Goal: Task Accomplishment & Management: Manage account settings

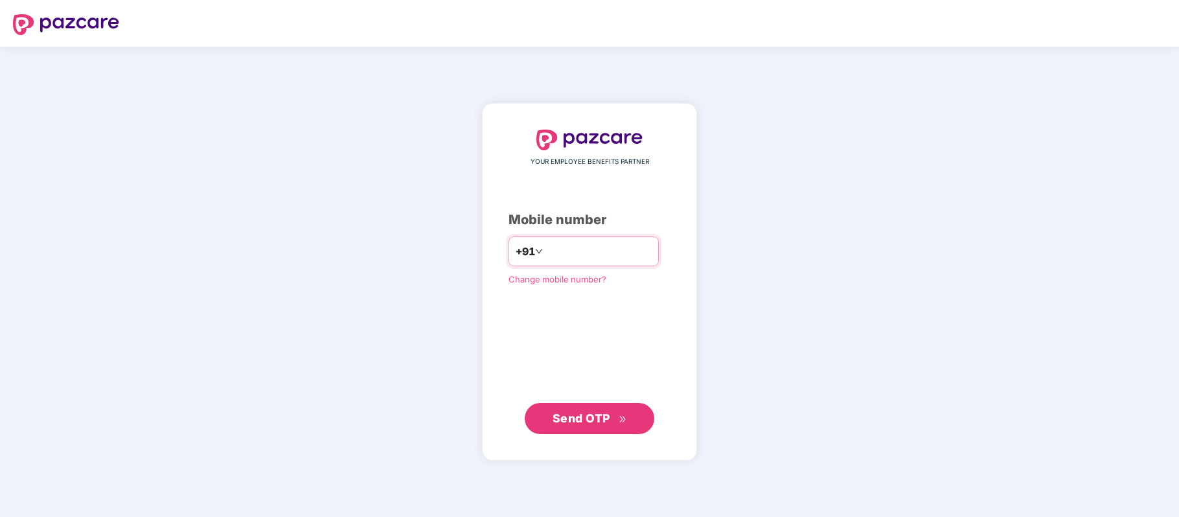
paste input "**********"
type input "**********"
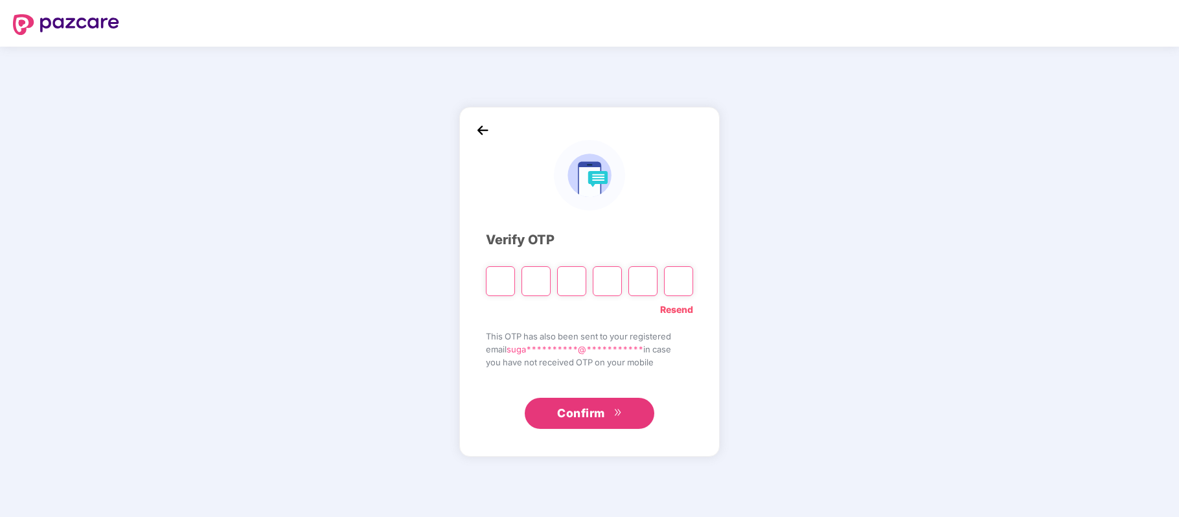
paste input "*"
type input "*"
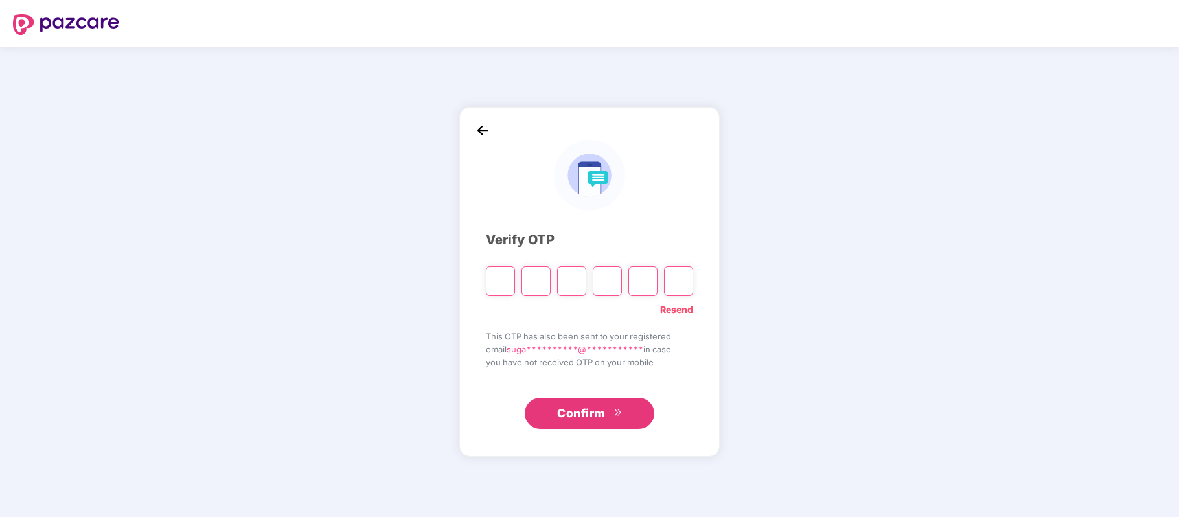
type input "*"
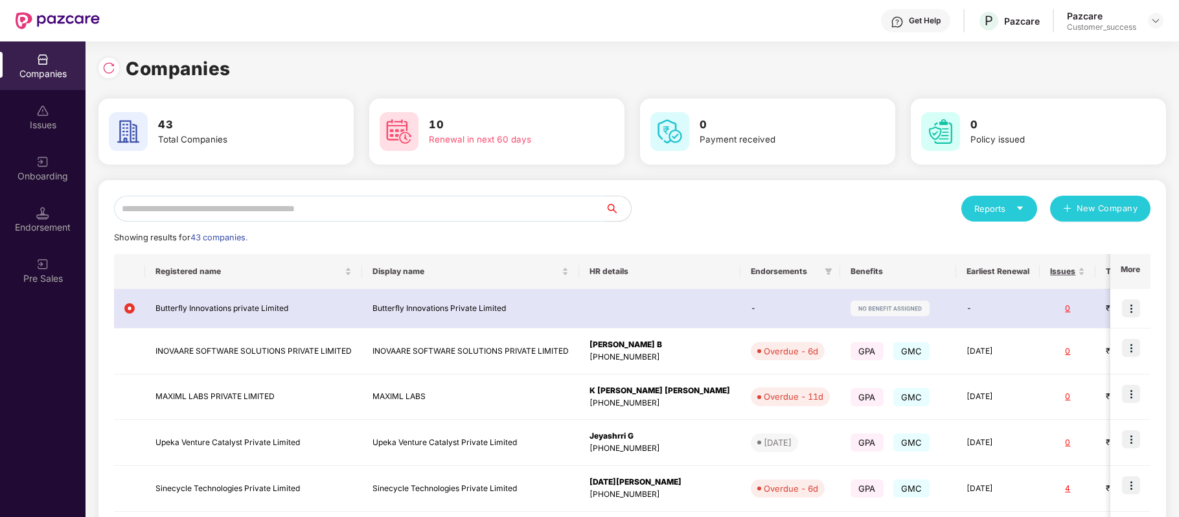
click at [297, 198] on input "text" at bounding box center [359, 209] width 491 height 26
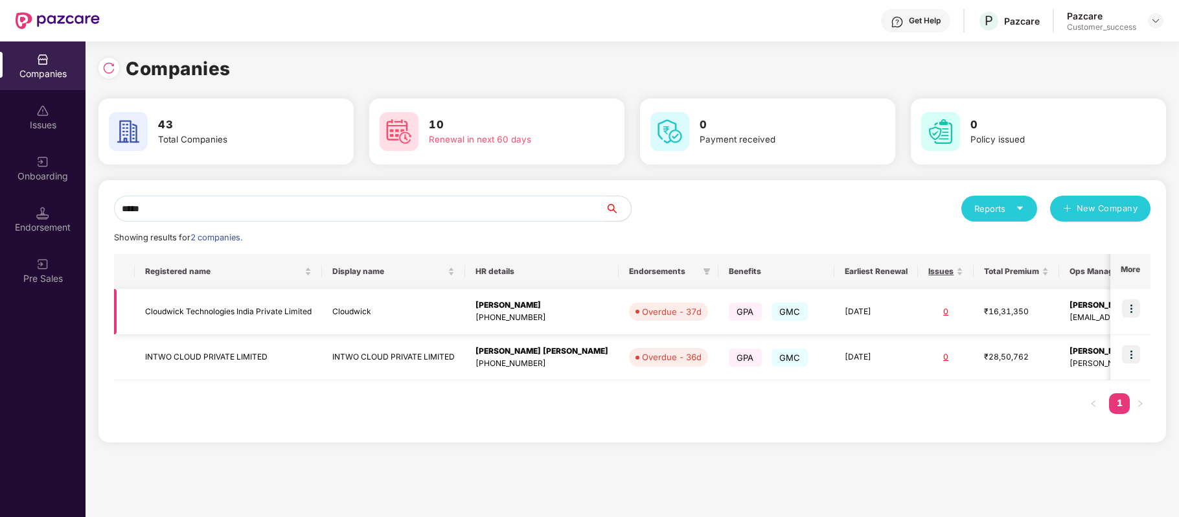
click at [1136, 304] on img at bounding box center [1131, 308] width 18 height 18
click at [380, 423] on div "Registered name Display name HR details Endorsements Benefits Earliest Renewal …" at bounding box center [632, 340] width 1037 height 173
click at [224, 198] on input "*****" at bounding box center [359, 209] width 491 height 26
type input "*"
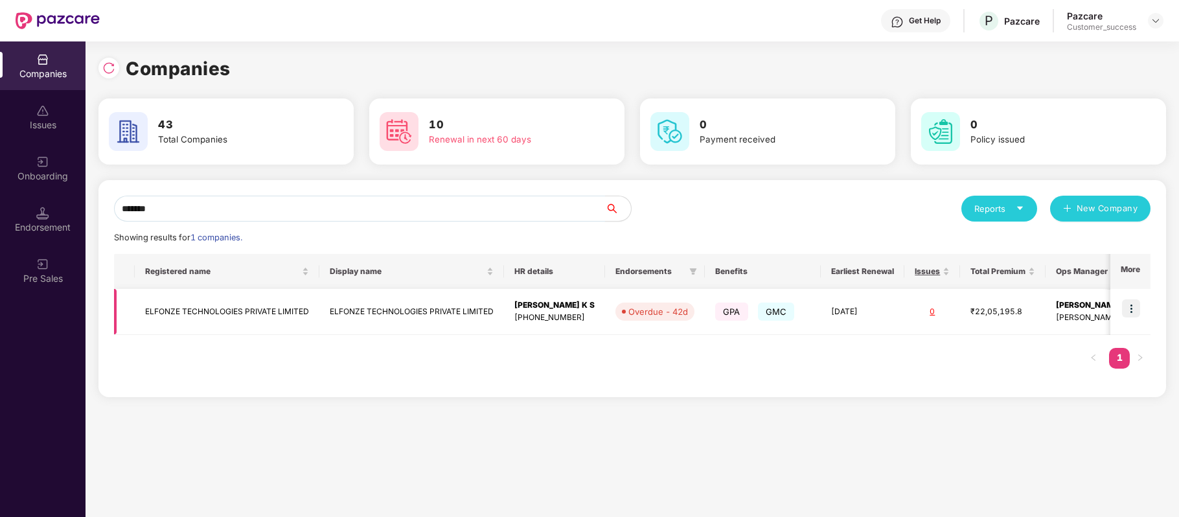
type input "*******"
click at [231, 316] on td "ELFONZE TECHNOLOGIES PRIVATE LIMITED" at bounding box center [227, 312] width 185 height 46
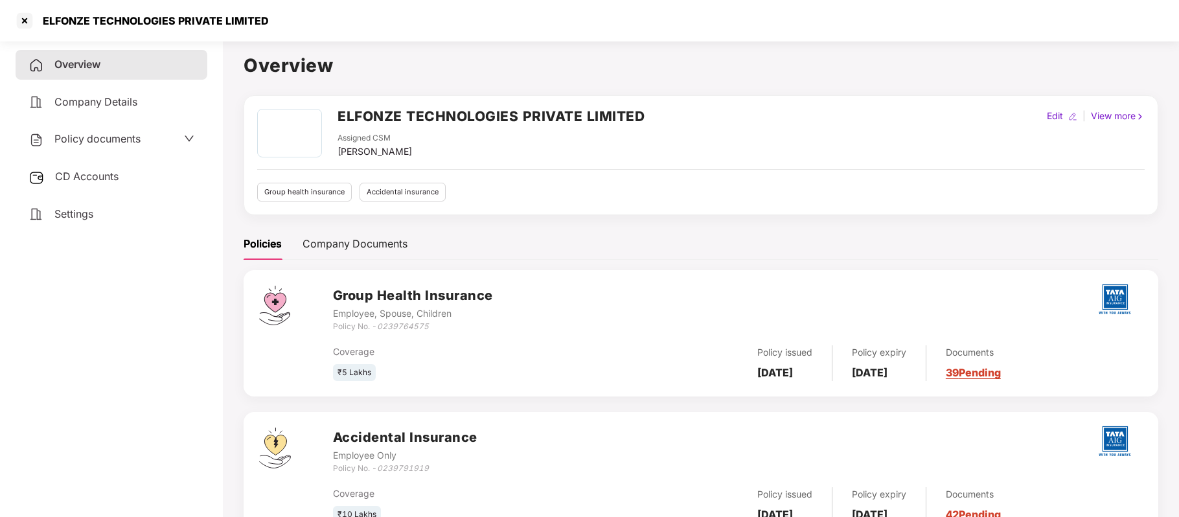
click at [126, 133] on span "Policy documents" at bounding box center [97, 138] width 86 height 13
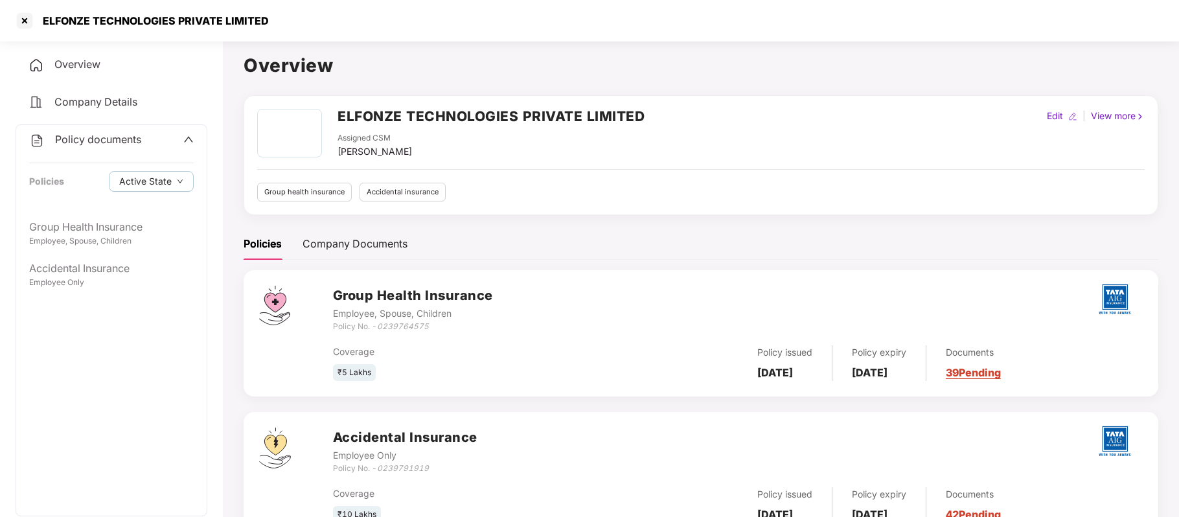
click at [112, 206] on div "Policy documents Policies Active State" at bounding box center [111, 168] width 190 height 87
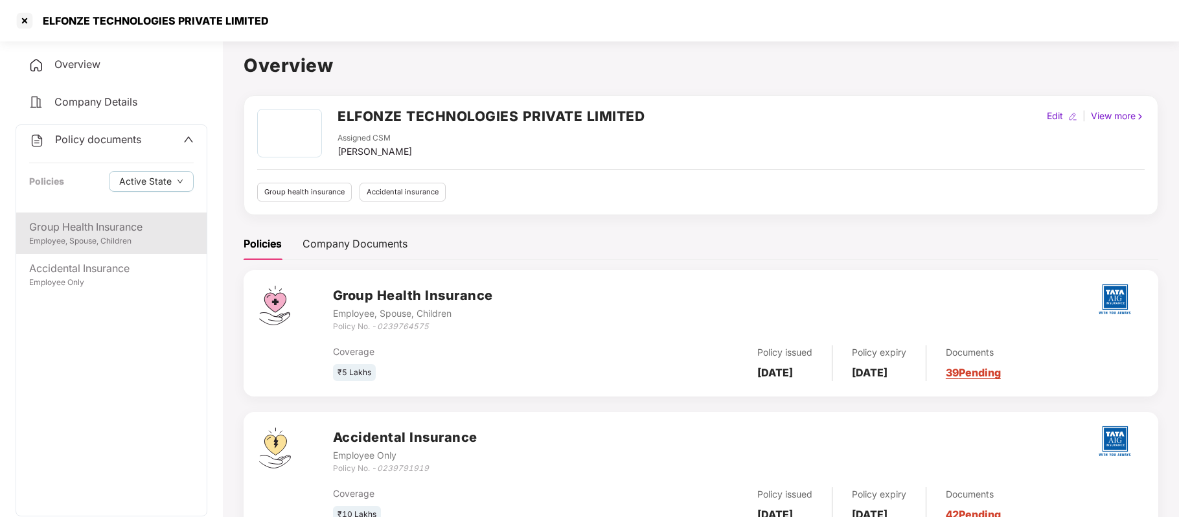
click at [112, 240] on div "Employee, Spouse, Children" at bounding box center [111, 241] width 165 height 12
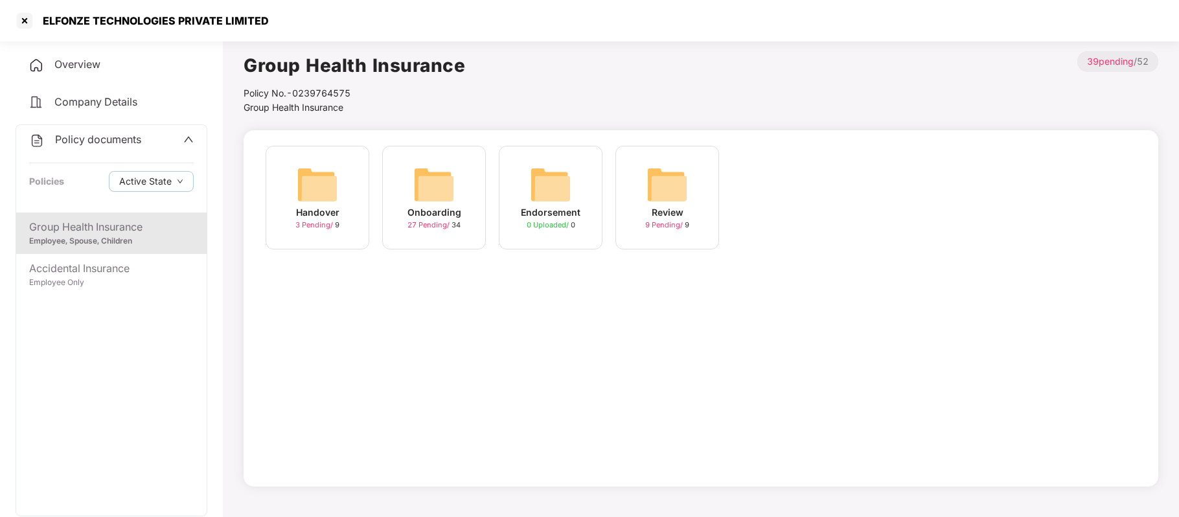
click at [441, 216] on div "Onboarding" at bounding box center [435, 212] width 54 height 14
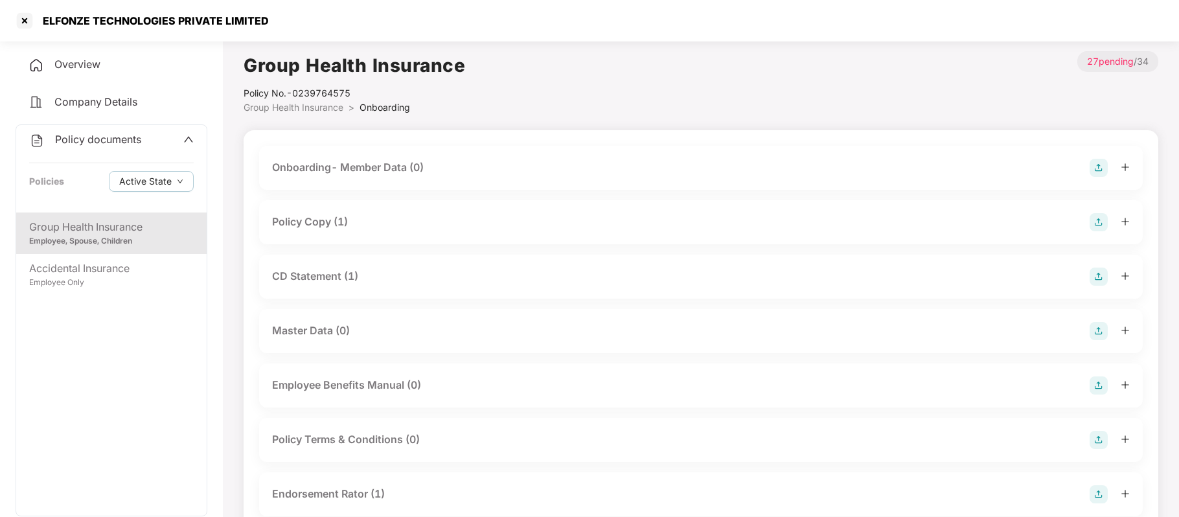
click at [319, 222] on div "Policy Copy (1)" at bounding box center [310, 222] width 76 height 16
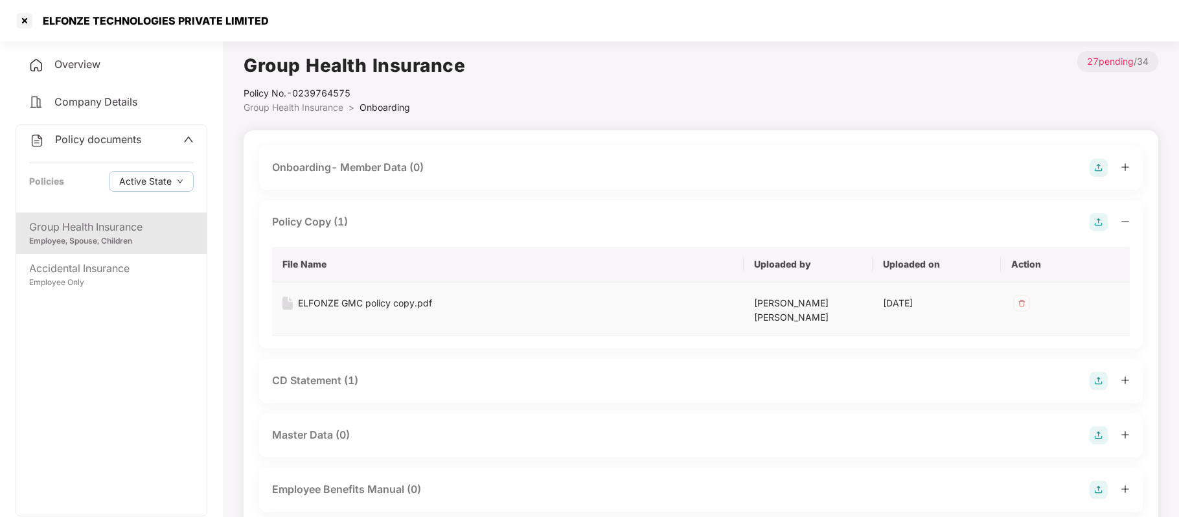
click at [337, 304] on div "ELFONZE GMC policy copy.pdf" at bounding box center [365, 303] width 134 height 14
drag, startPoint x: 47, startPoint y: 21, endPoint x: 81, endPoint y: 23, distance: 34.4
click at [81, 23] on div "ELFONZE TECHNOLOGIES PRIVATE LIMITED" at bounding box center [152, 20] width 234 height 13
click at [71, 22] on div "ELFONZE TECHNOLOGIES PRIVATE LIMITED" at bounding box center [152, 20] width 234 height 13
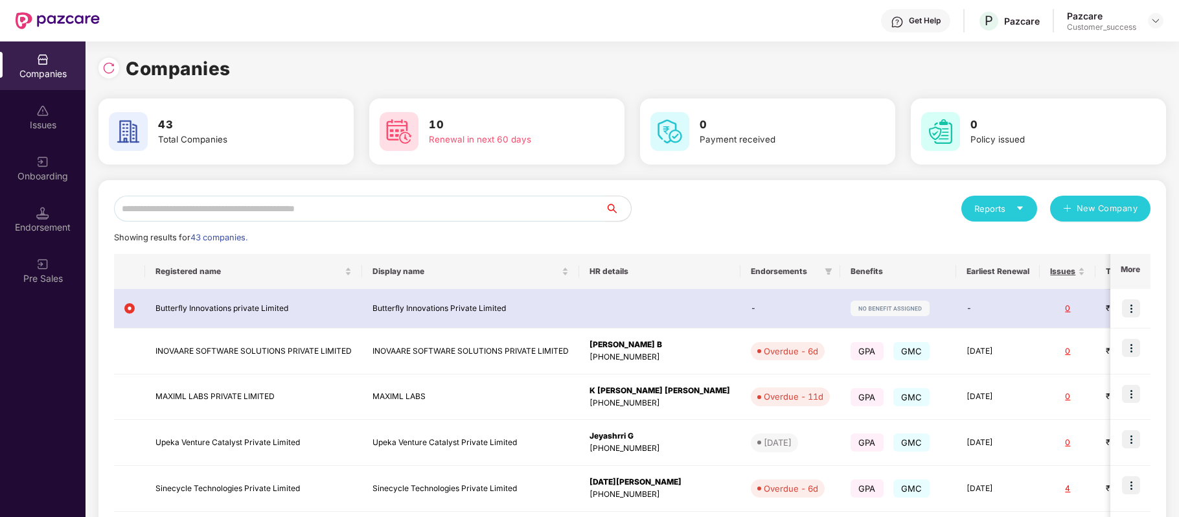
click at [306, 205] on input "text" at bounding box center [359, 209] width 491 height 26
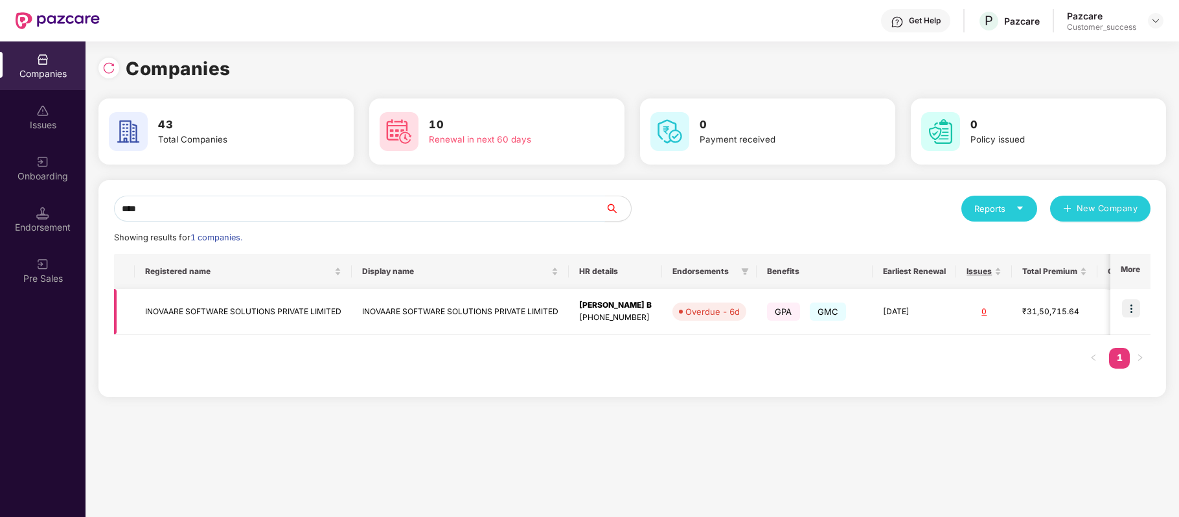
type input "****"
click at [281, 306] on td "INOVAARE SOFTWARE SOLUTIONS PRIVATE LIMITED" at bounding box center [243, 312] width 217 height 46
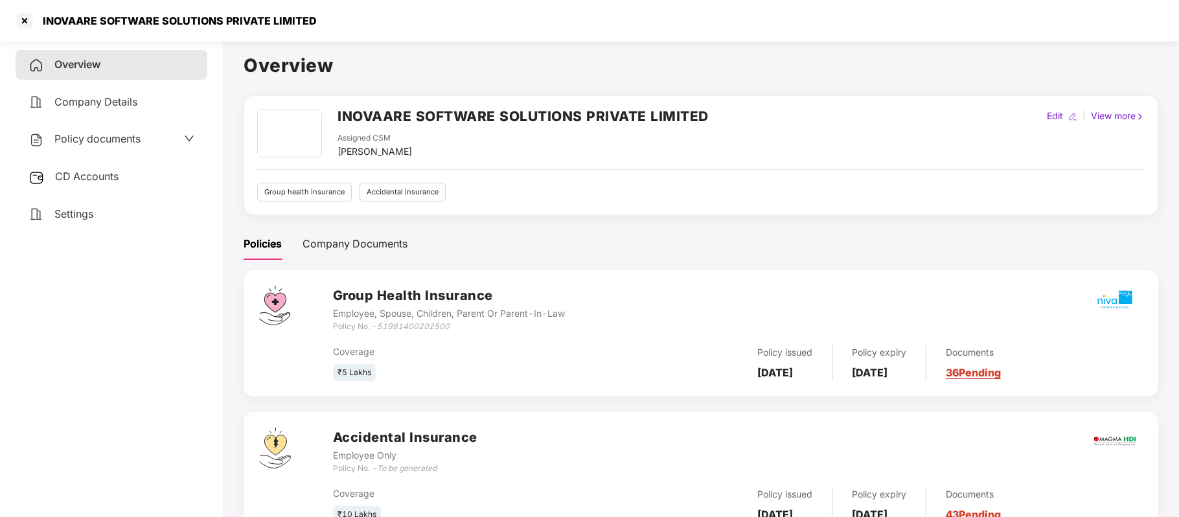
click at [131, 140] on span "Policy documents" at bounding box center [97, 138] width 86 height 13
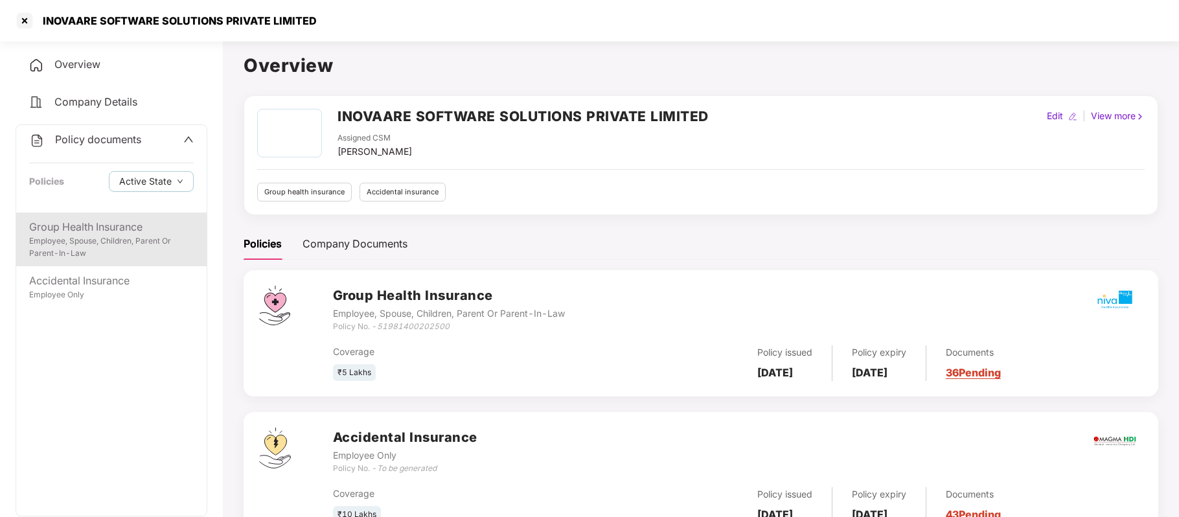
click at [99, 245] on div "Employee, Spouse, Children, Parent Or Parent-In-Law" at bounding box center [111, 247] width 165 height 25
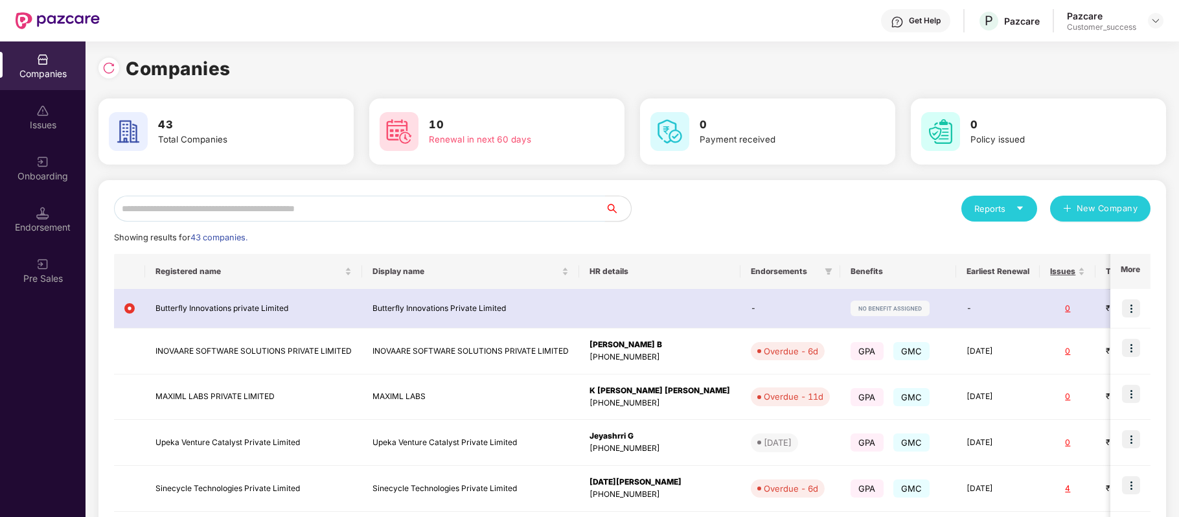
click at [374, 210] on input "text" at bounding box center [359, 209] width 491 height 26
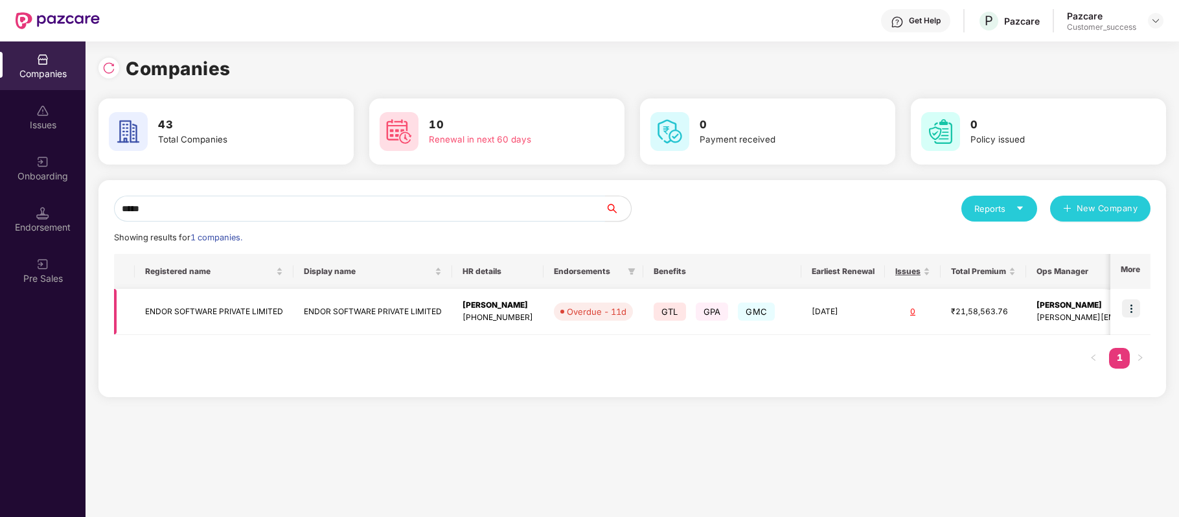
type input "*****"
click at [1127, 310] on img at bounding box center [1131, 308] width 18 height 18
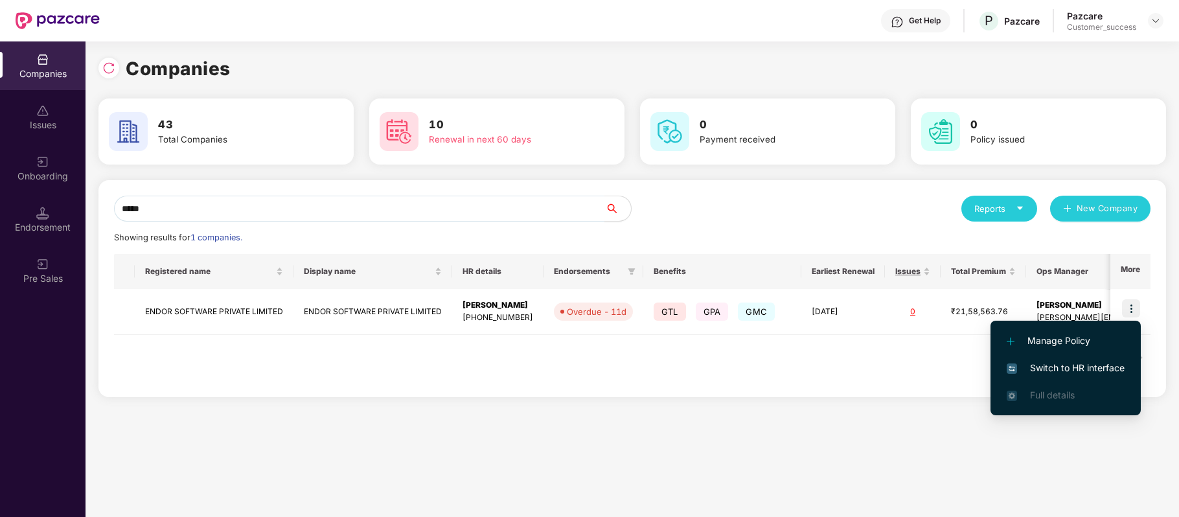
click at [1103, 367] on span "Switch to HR interface" at bounding box center [1066, 368] width 118 height 14
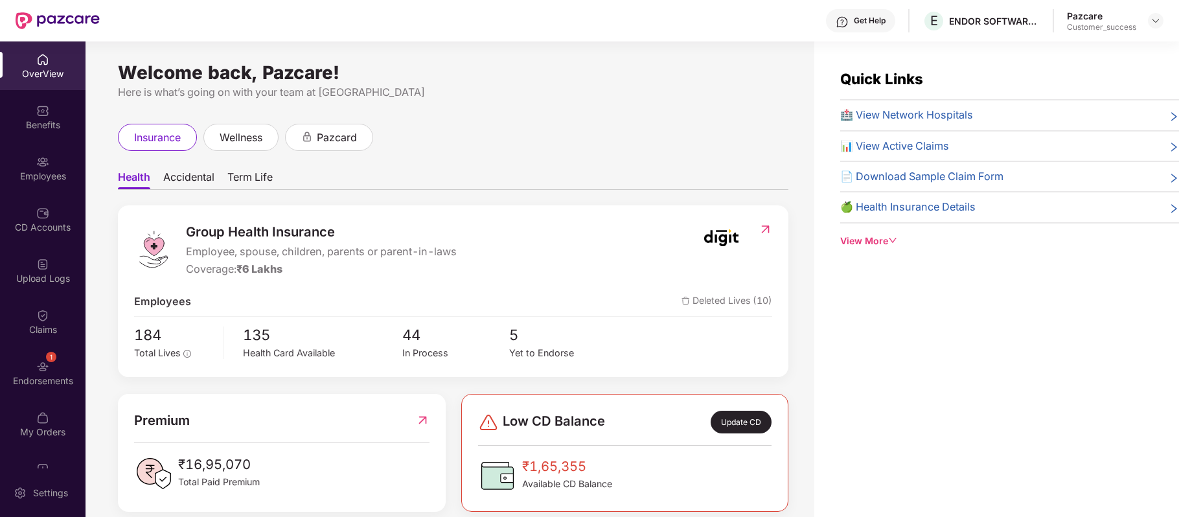
click at [43, 172] on div "Employees" at bounding box center [43, 176] width 86 height 13
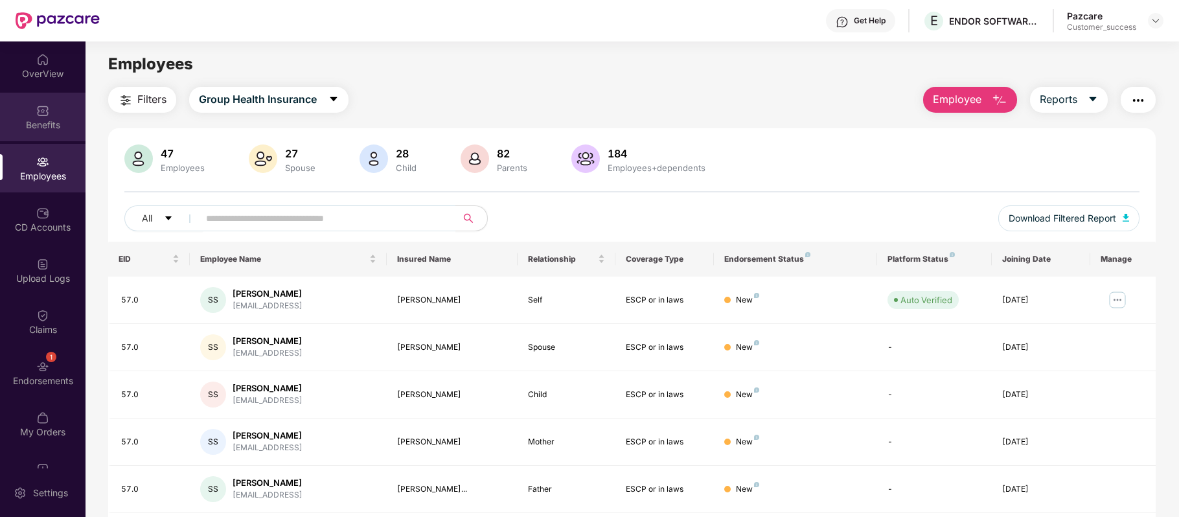
click at [47, 121] on div "Benefits" at bounding box center [43, 125] width 86 height 13
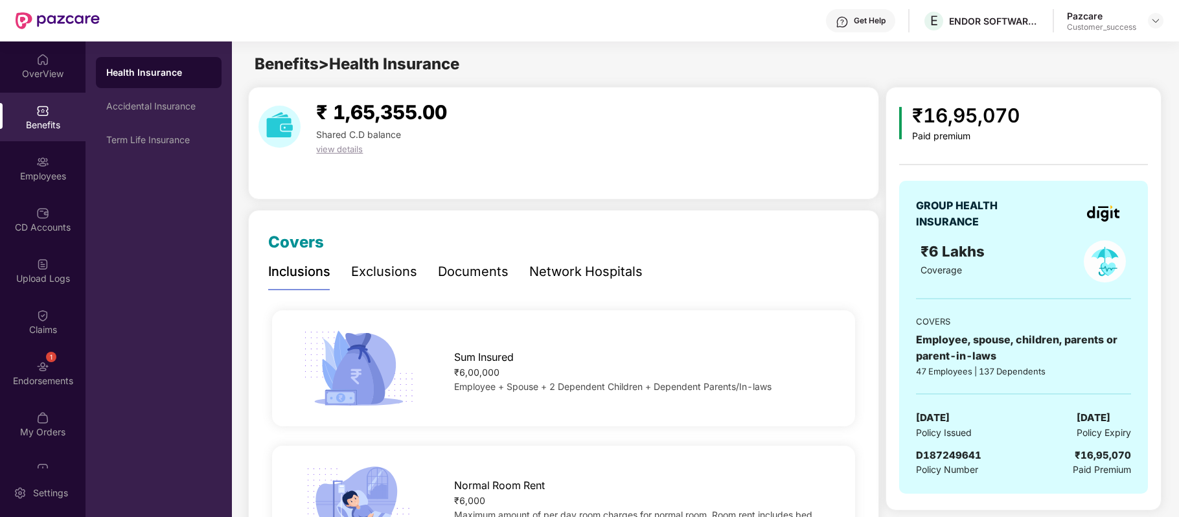
scroll to position [164, 0]
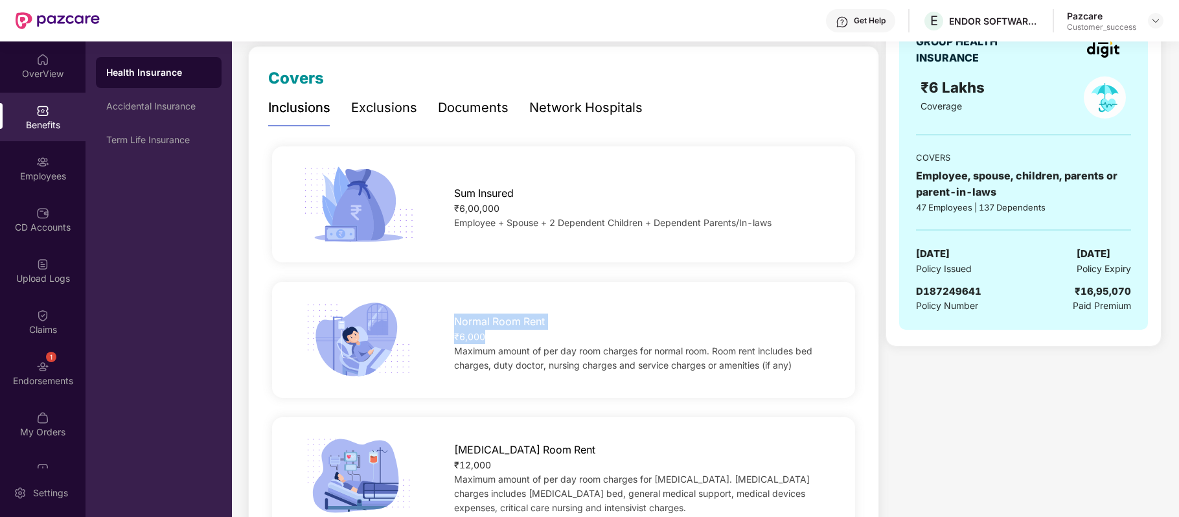
drag, startPoint x: 486, startPoint y: 339, endPoint x: 452, endPoint y: 320, distance: 38.9
click at [452, 320] on div "Normal Room Rent ₹6,000 Maximum amount of per day room charges for normal room.…" at bounding box center [641, 339] width 416 height 65
copy div "Normal Room Rent ₹6,000"
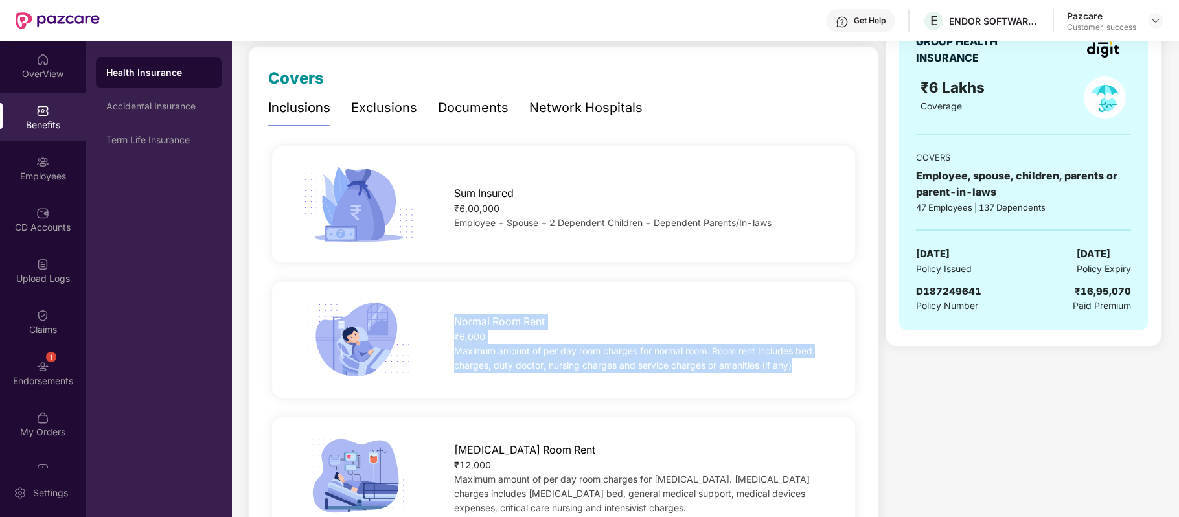
drag, startPoint x: 799, startPoint y: 359, endPoint x: 452, endPoint y: 316, distance: 349.9
click at [452, 316] on div "Normal Room Rent ₹6,000 Maximum amount of per day room charges for normal room.…" at bounding box center [641, 339] width 416 height 65
copy div "Normal Room Rent ₹6,000 Maximum amount of per day room charges for normal room.…"
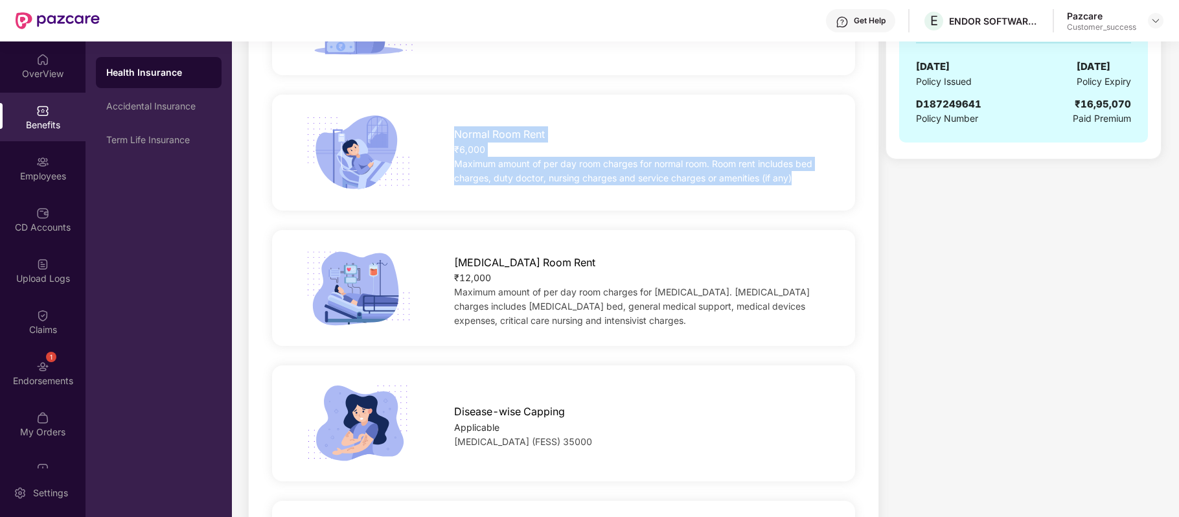
scroll to position [395, 0]
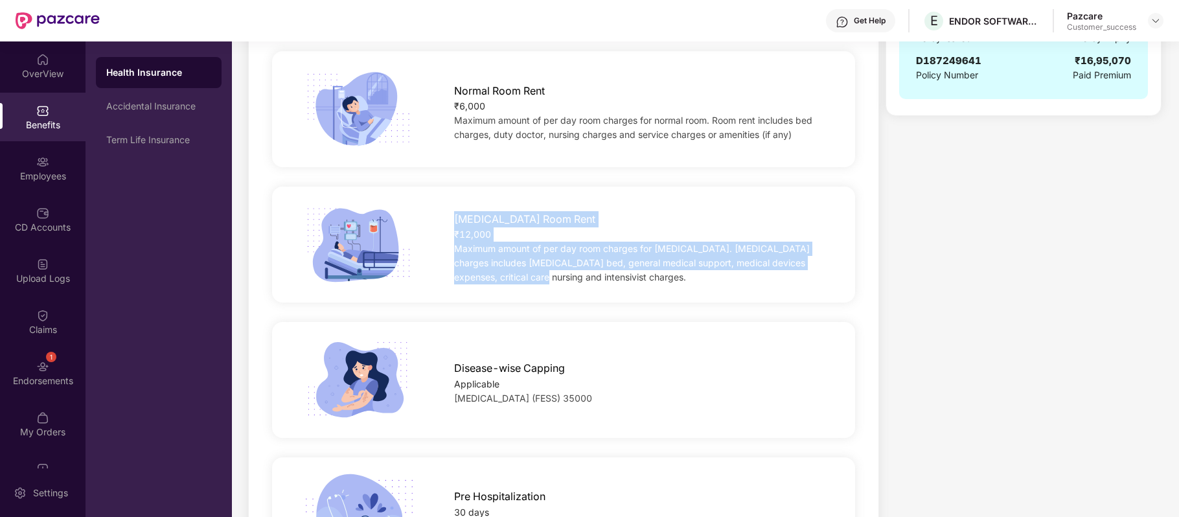
drag, startPoint x: 537, startPoint y: 278, endPoint x: 450, endPoint y: 216, distance: 107.3
click at [450, 216] on div "[MEDICAL_DATA] Room Rent ₹12,000 Maximum amount of per day room charges for [ME…" at bounding box center [641, 245] width 416 height 80
copy div "[MEDICAL_DATA] Room Rent ₹12,000 Maximum amount of per day room charges for [ME…"
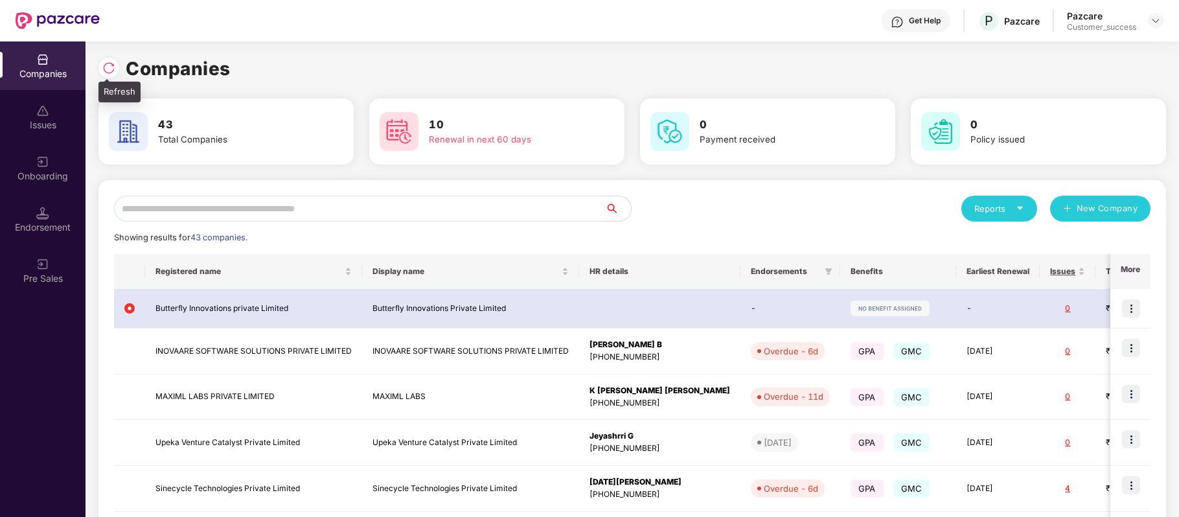
click at [112, 60] on div at bounding box center [108, 68] width 21 height 21
click at [295, 210] on input "text" at bounding box center [359, 209] width 491 height 26
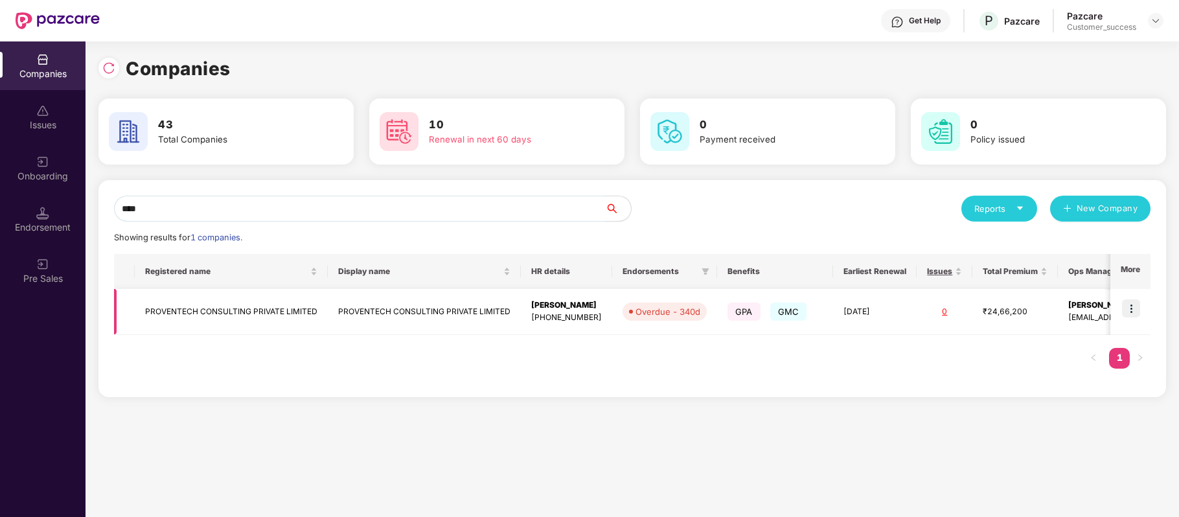
type input "****"
click at [265, 310] on td "PROVENTECH CONSULTING PRIVATE LIMITED" at bounding box center [231, 312] width 193 height 46
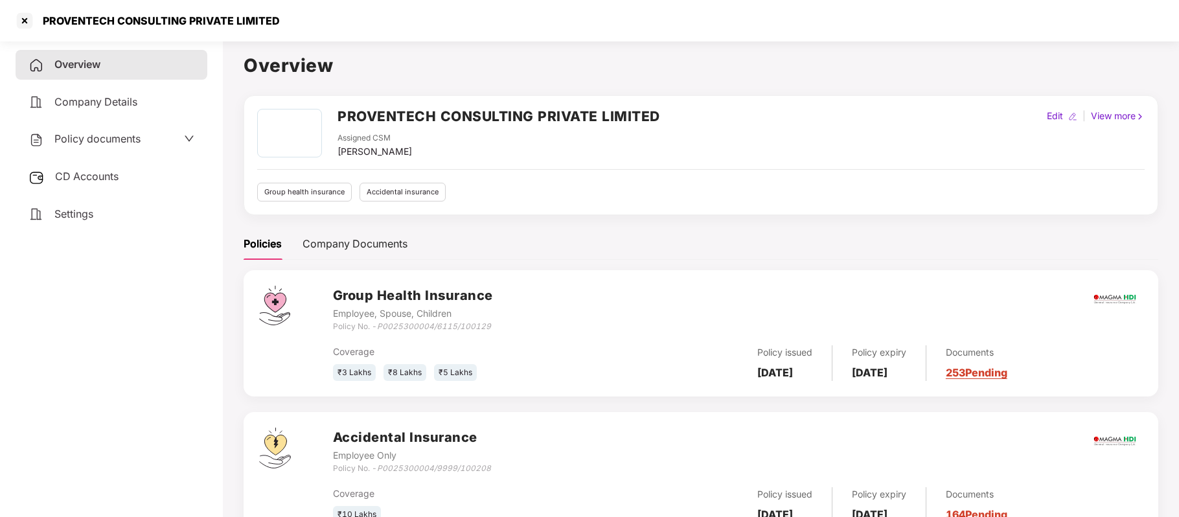
click at [130, 133] on span "Policy documents" at bounding box center [97, 138] width 86 height 13
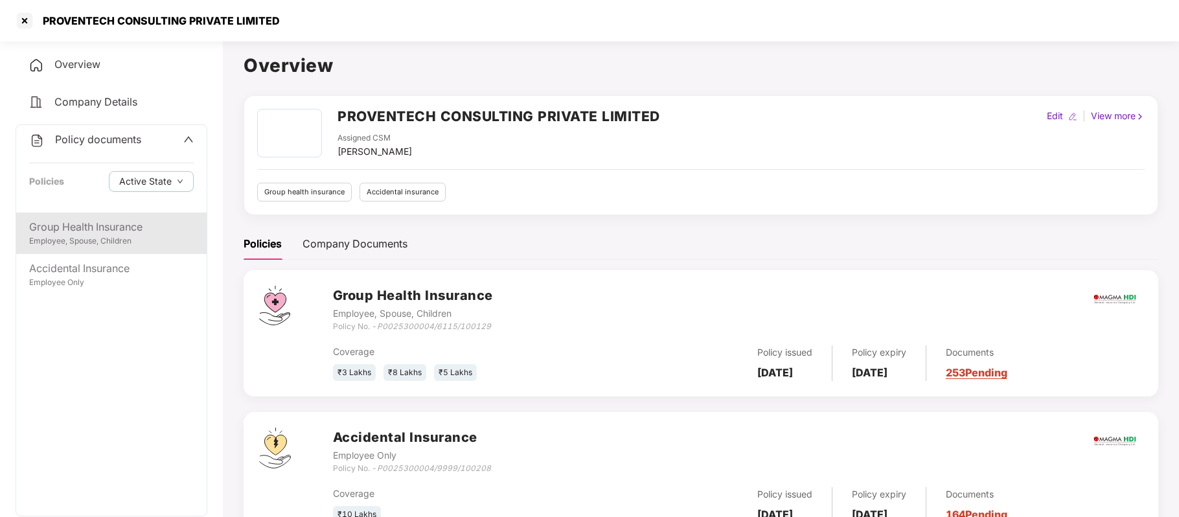
click at [84, 236] on div "Employee, Spouse, Children" at bounding box center [111, 241] width 165 height 12
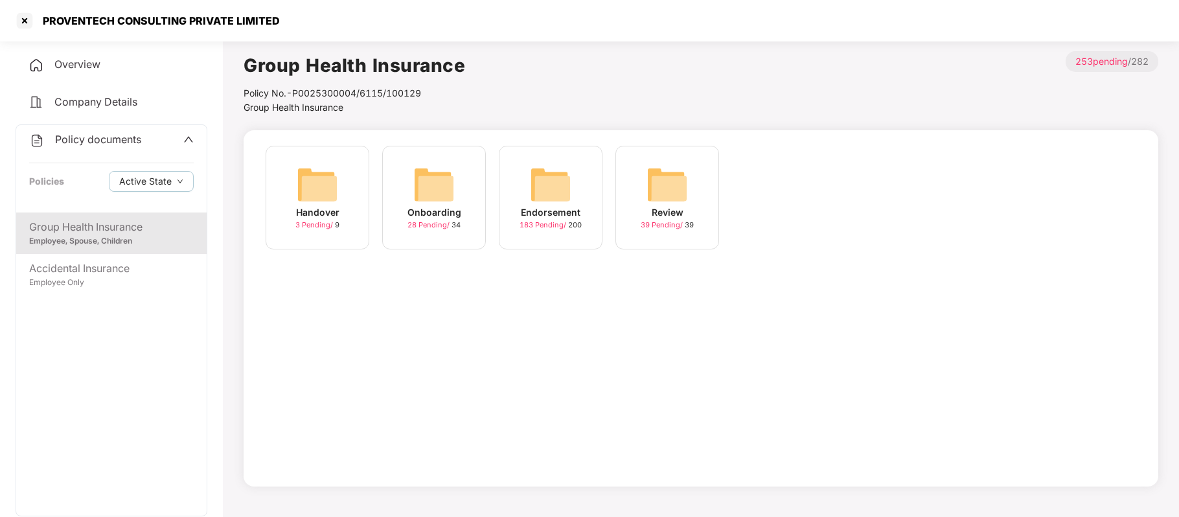
click at [446, 215] on div "Onboarding" at bounding box center [435, 212] width 54 height 14
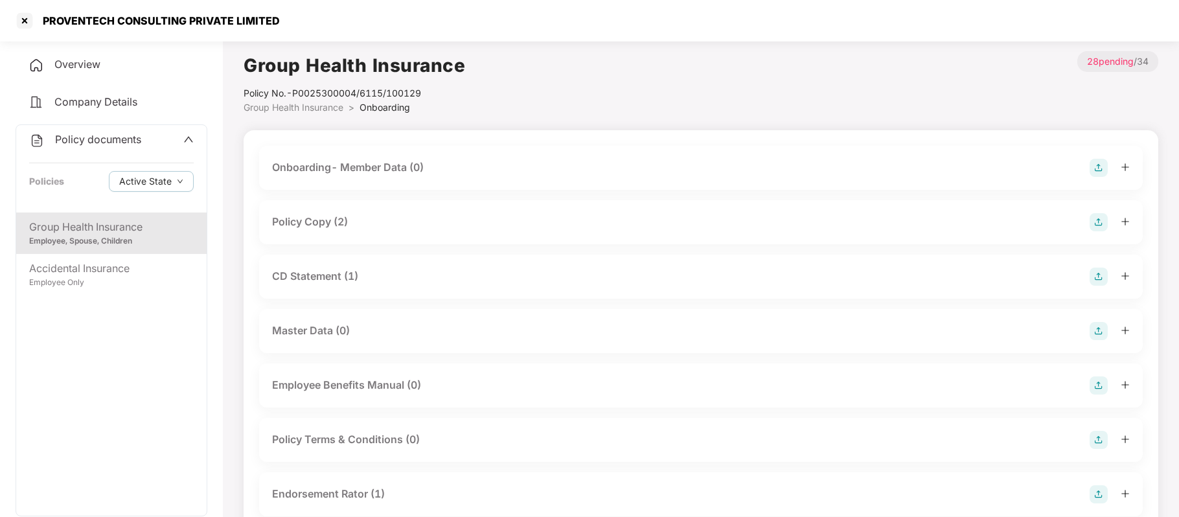
click at [335, 223] on div "Policy Copy (2)" at bounding box center [310, 222] width 76 height 16
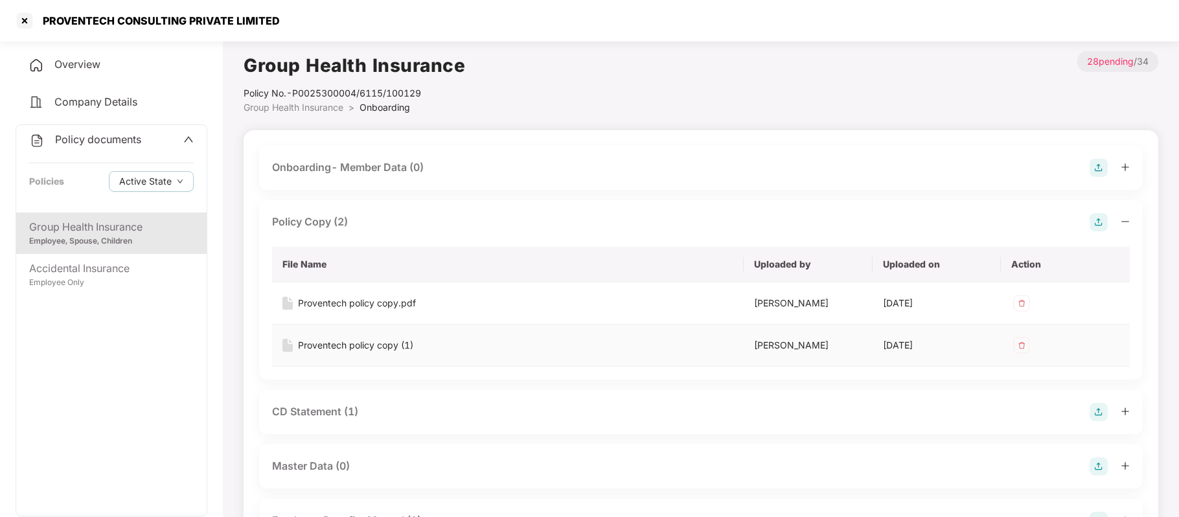
click at [358, 343] on div "Proventech policy copy (1)" at bounding box center [355, 345] width 115 height 14
click at [27, 22] on div at bounding box center [24, 20] width 21 height 21
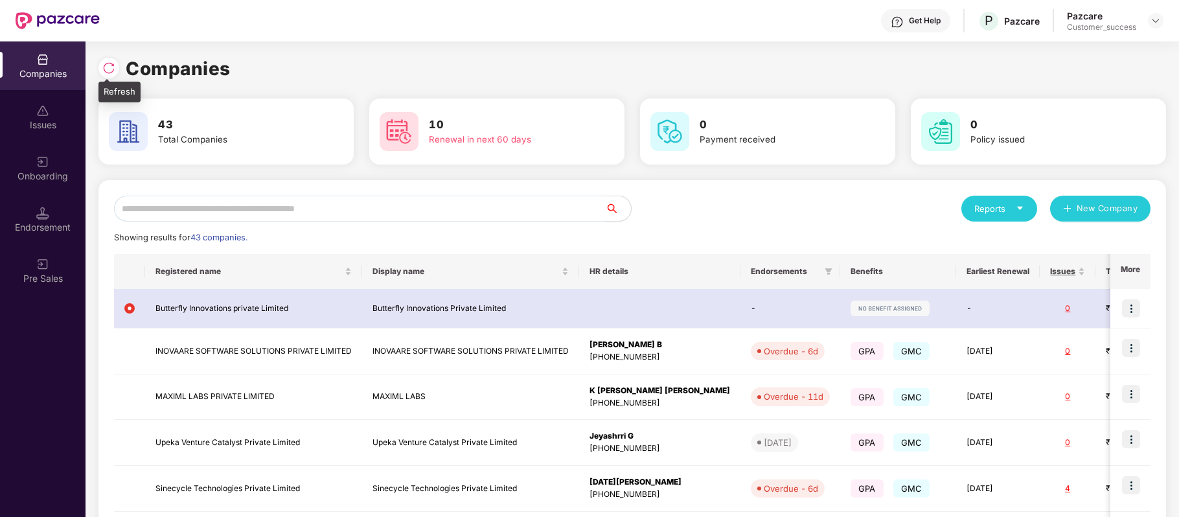
click at [104, 71] on img at bounding box center [108, 68] width 13 height 13
click at [47, 170] on div "Onboarding" at bounding box center [43, 176] width 86 height 13
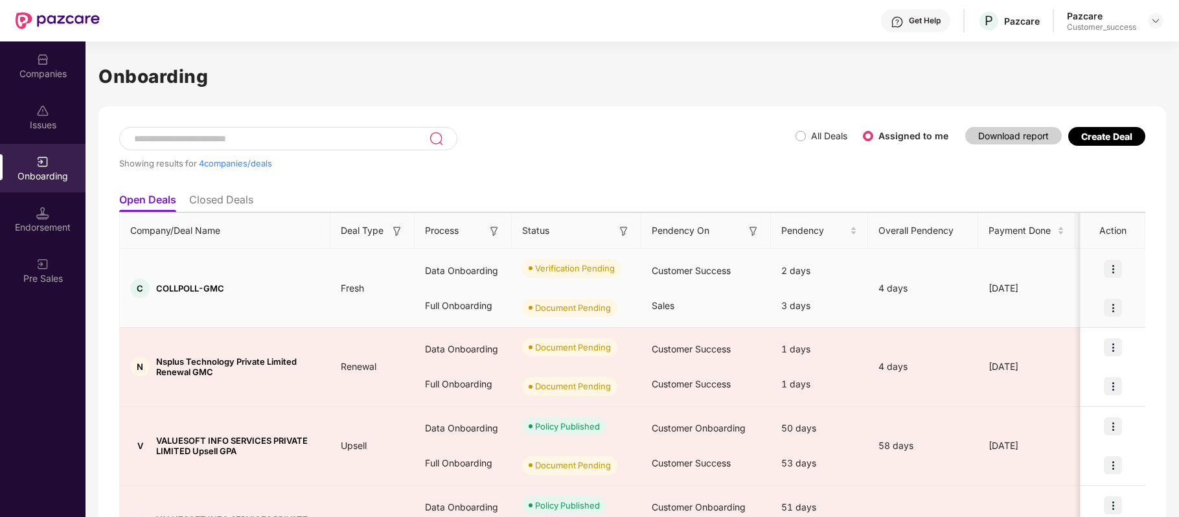
click at [1110, 304] on img at bounding box center [1113, 308] width 18 height 18
click at [1072, 340] on span "View Document" at bounding box center [1059, 341] width 93 height 14
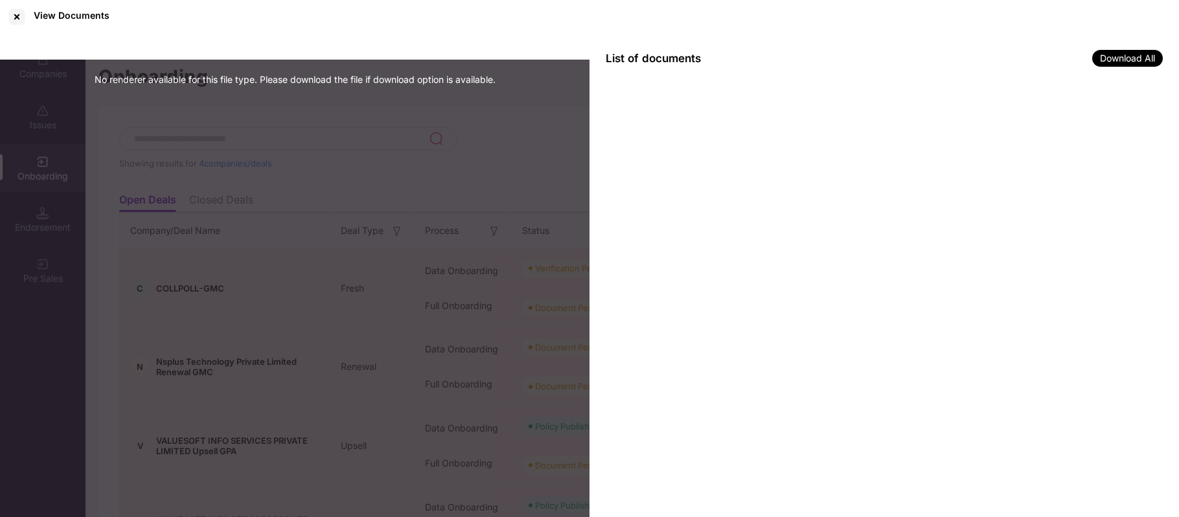
click at [727, 198] on div at bounding box center [885, 300] width 590 height 435
click at [493, 143] on div "No renderer available for this file type. Please download the file if download …" at bounding box center [295, 276] width 590 height 485
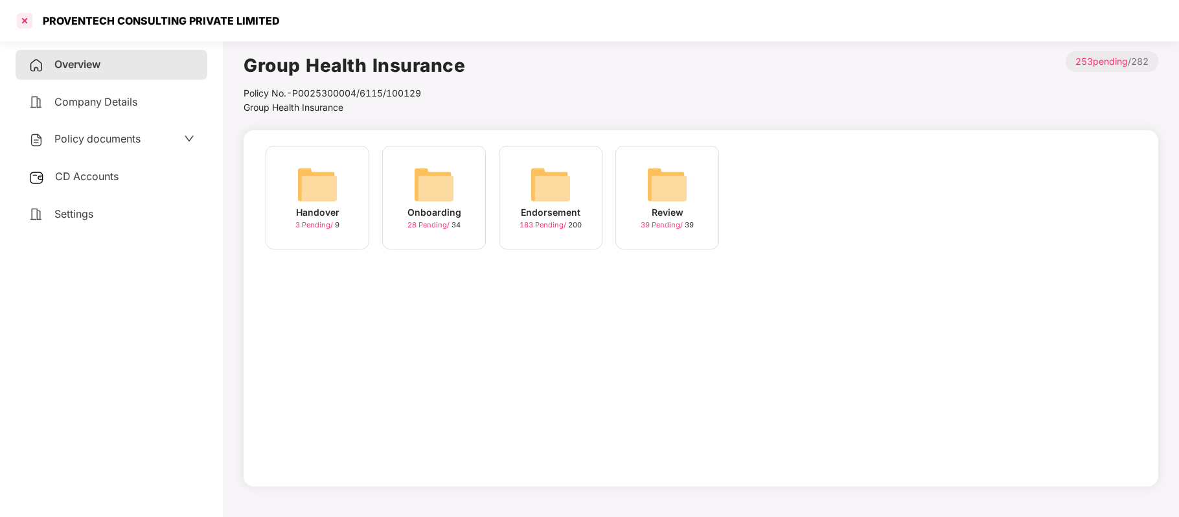
click at [23, 19] on div at bounding box center [24, 20] width 21 height 21
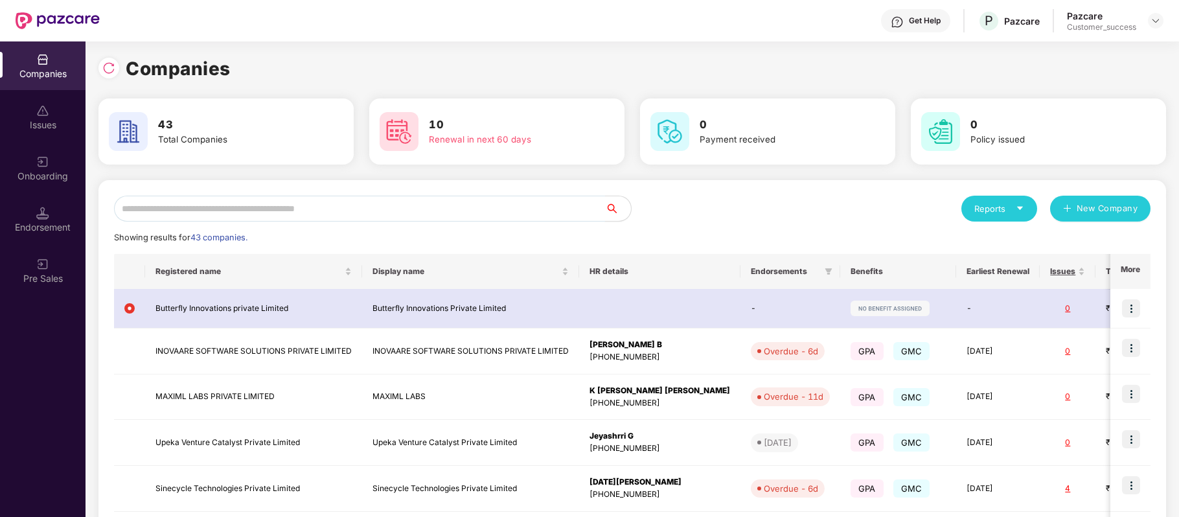
click at [189, 205] on input "text" at bounding box center [359, 209] width 491 height 26
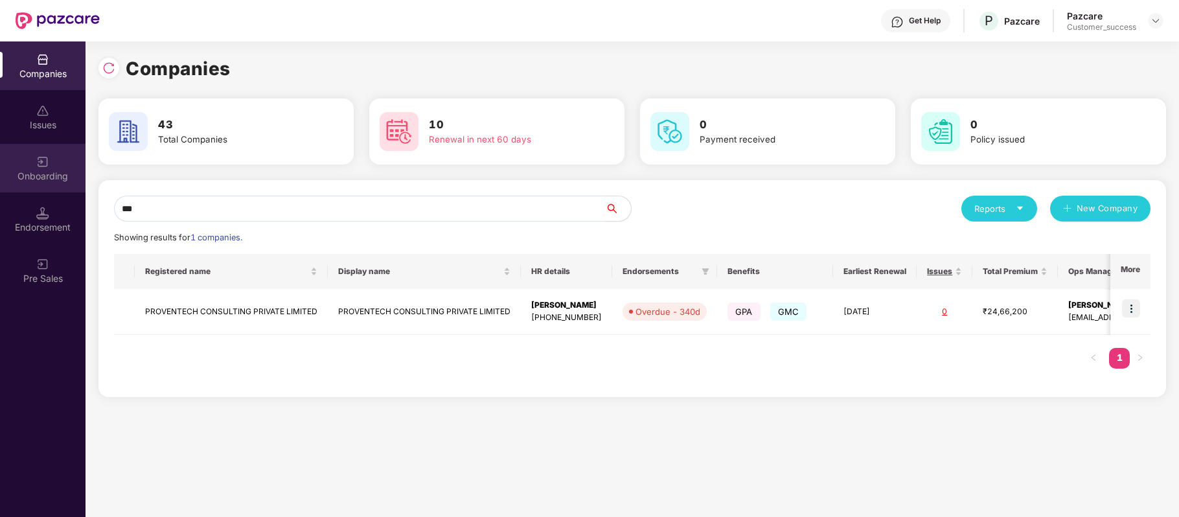
type input "***"
click at [41, 155] on img at bounding box center [42, 161] width 13 height 13
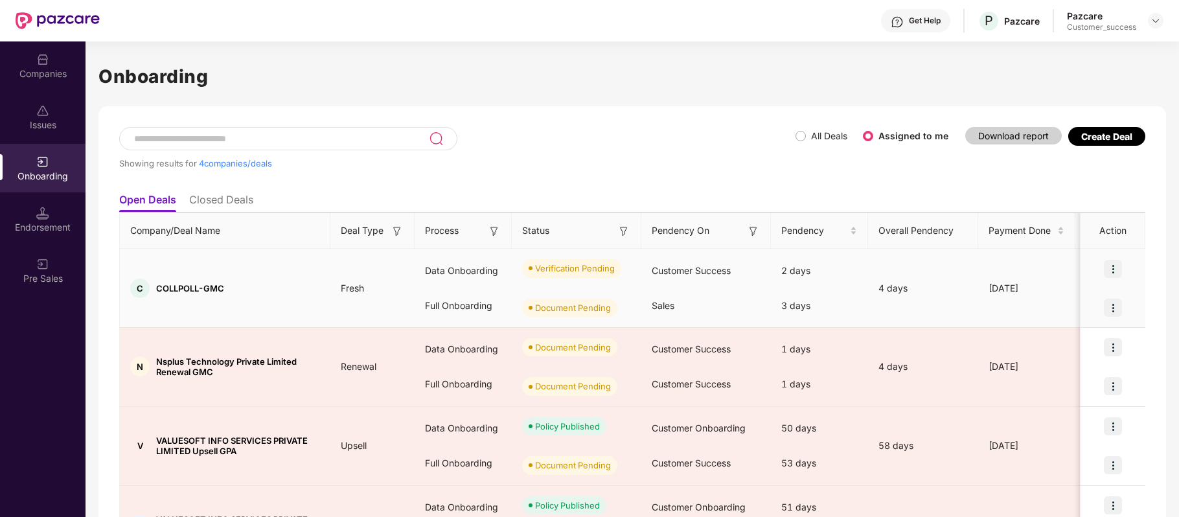
click at [1110, 264] on img at bounding box center [1113, 269] width 18 height 18
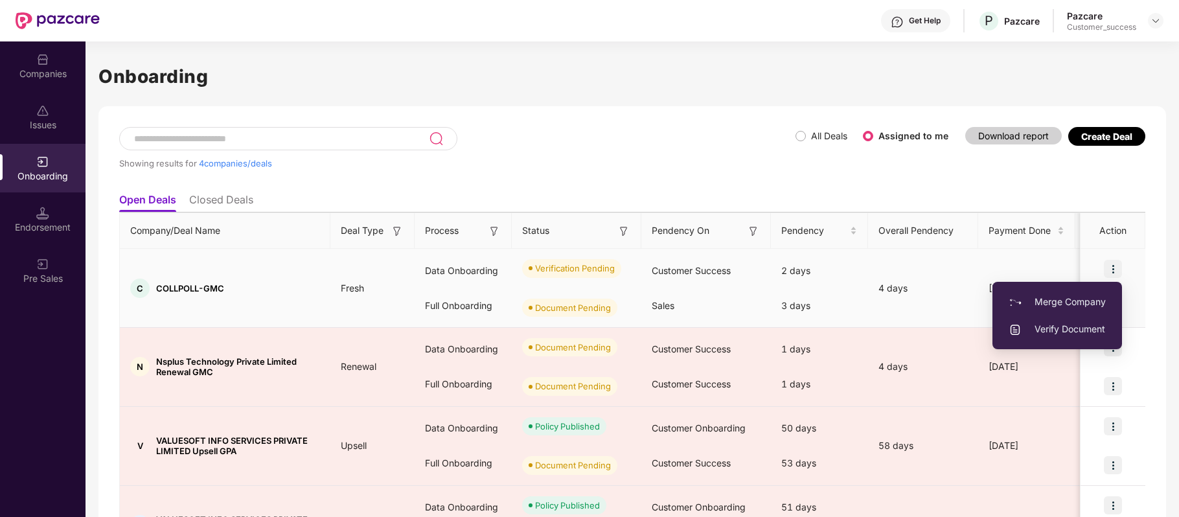
click at [1078, 325] on span "Verify Document" at bounding box center [1057, 329] width 97 height 14
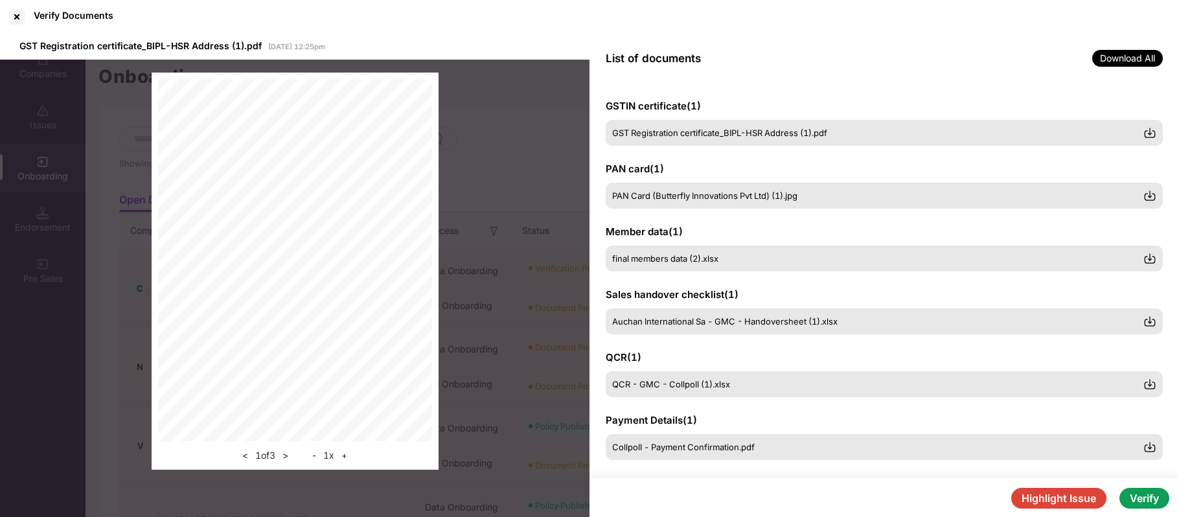
click at [1153, 494] on button "Verify" at bounding box center [1145, 498] width 50 height 21
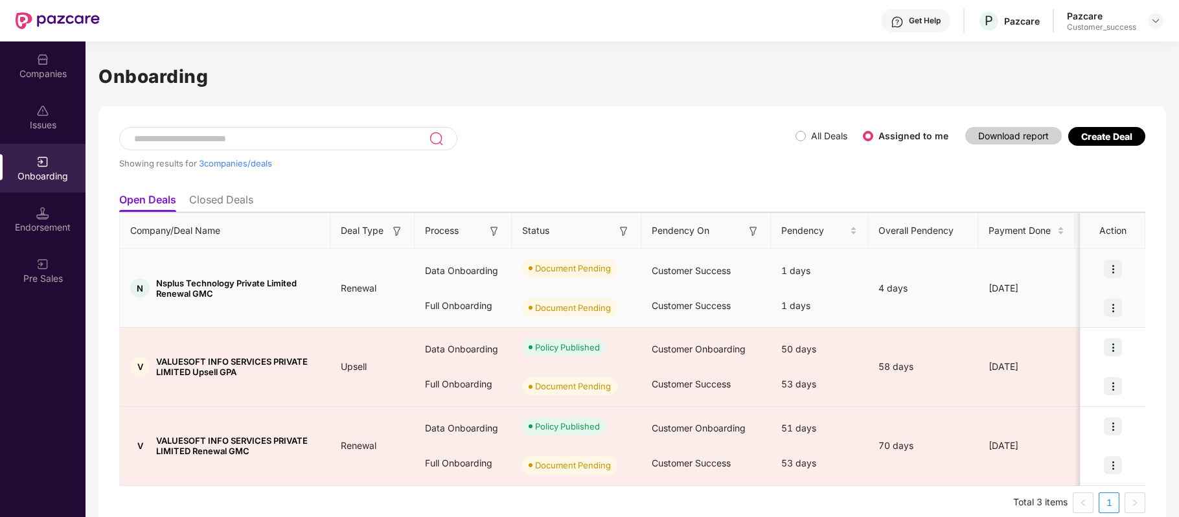
scroll to position [16, 0]
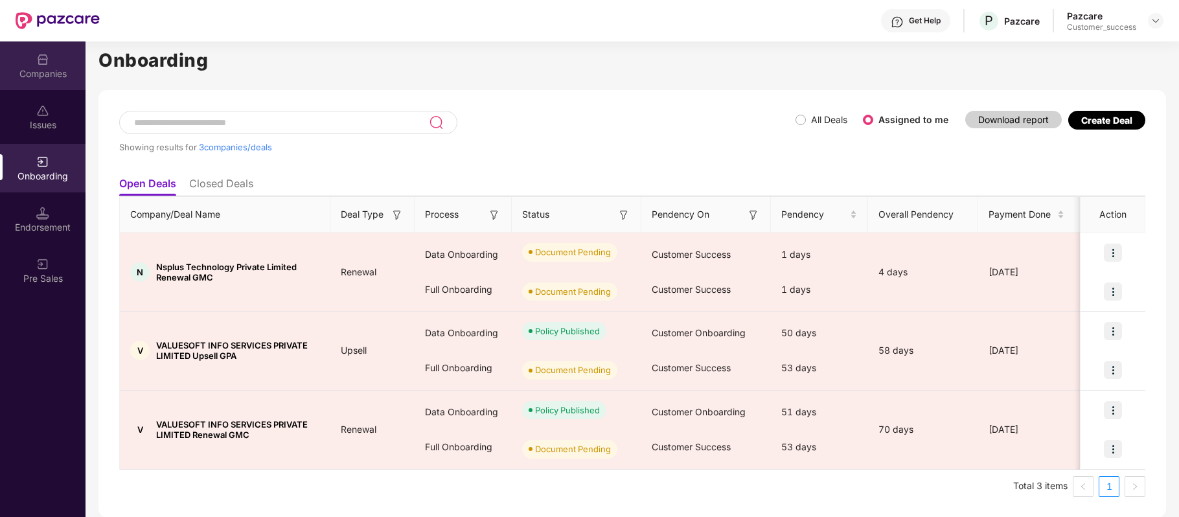
click at [45, 67] on div "Companies" at bounding box center [43, 73] width 86 height 13
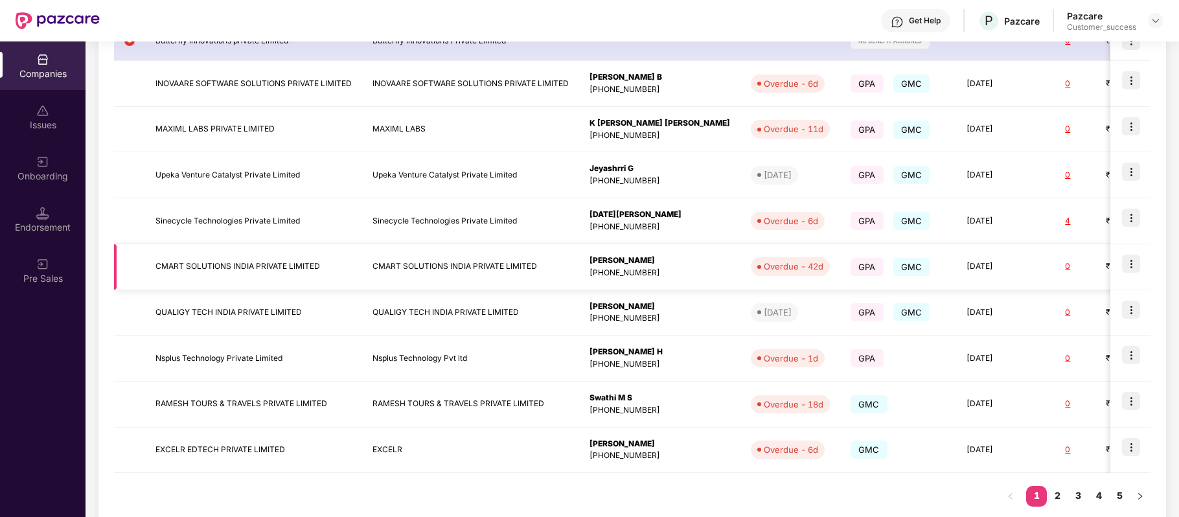
scroll to position [270, 0]
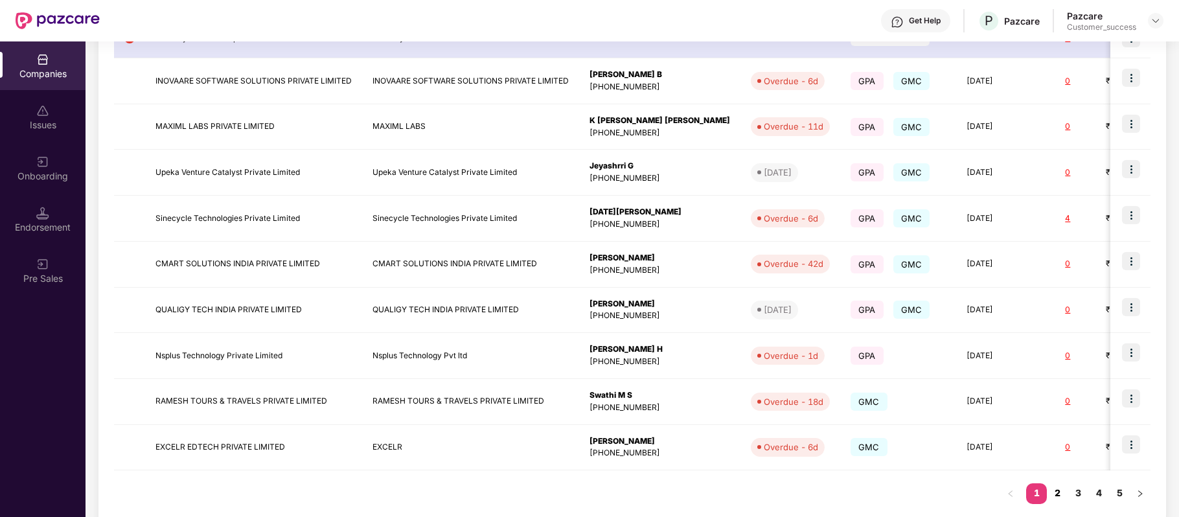
click at [1063, 493] on link "2" at bounding box center [1057, 492] width 21 height 19
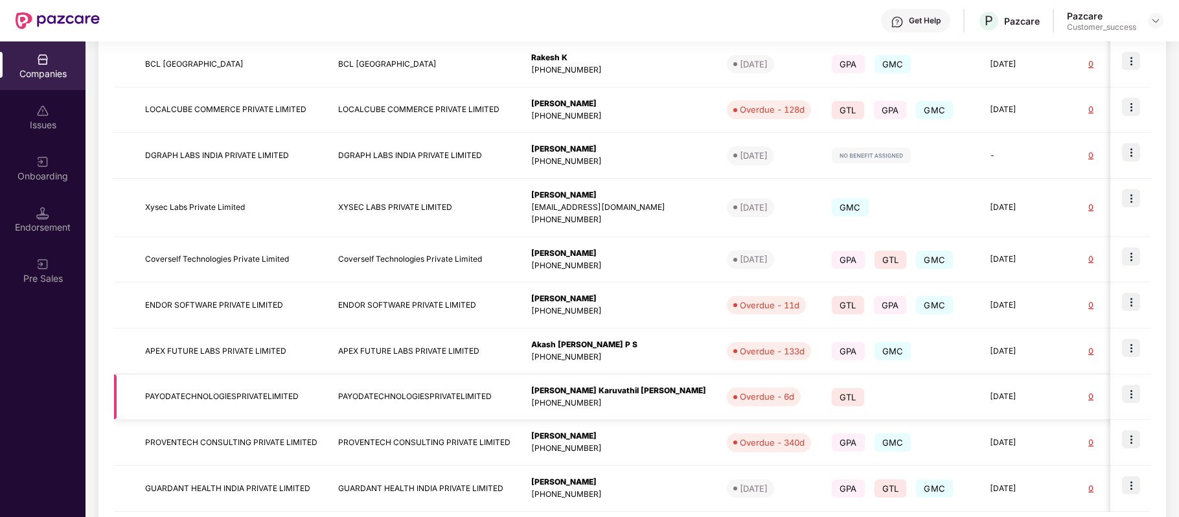
scroll to position [317, 0]
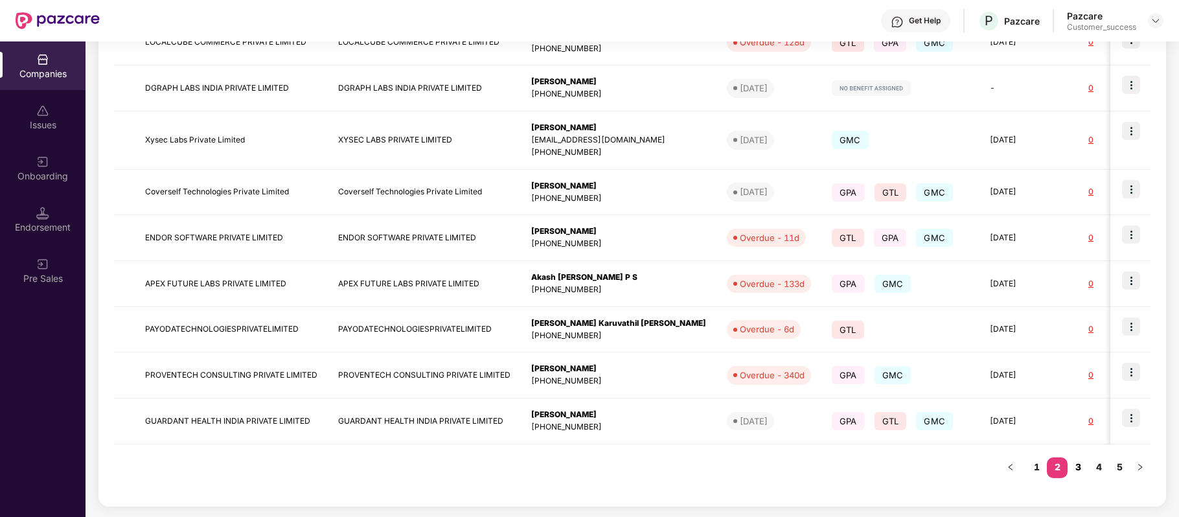
click at [1081, 461] on link "3" at bounding box center [1078, 466] width 21 height 19
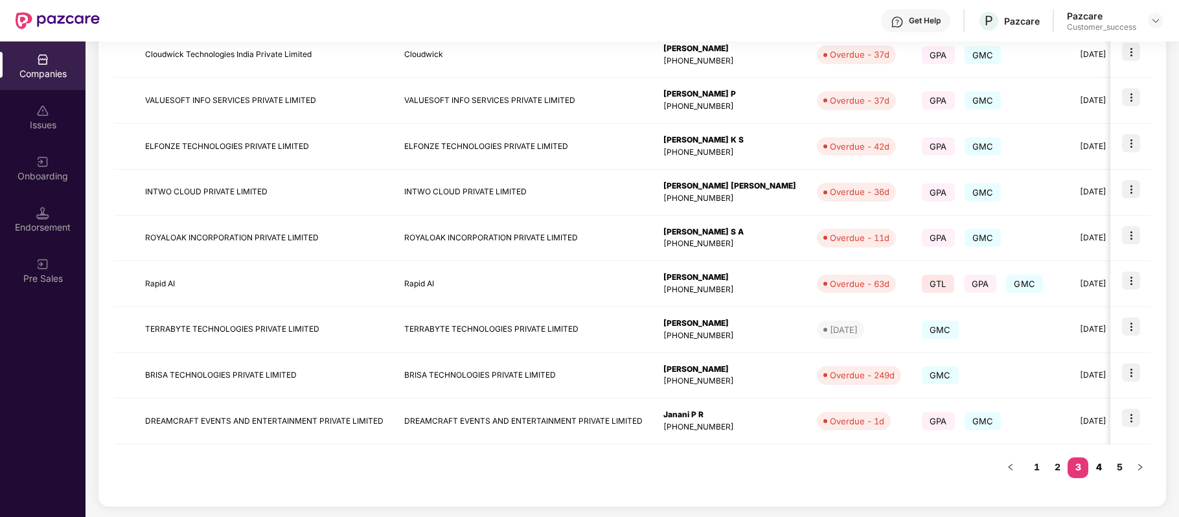
click at [1101, 461] on link "4" at bounding box center [1098, 466] width 21 height 19
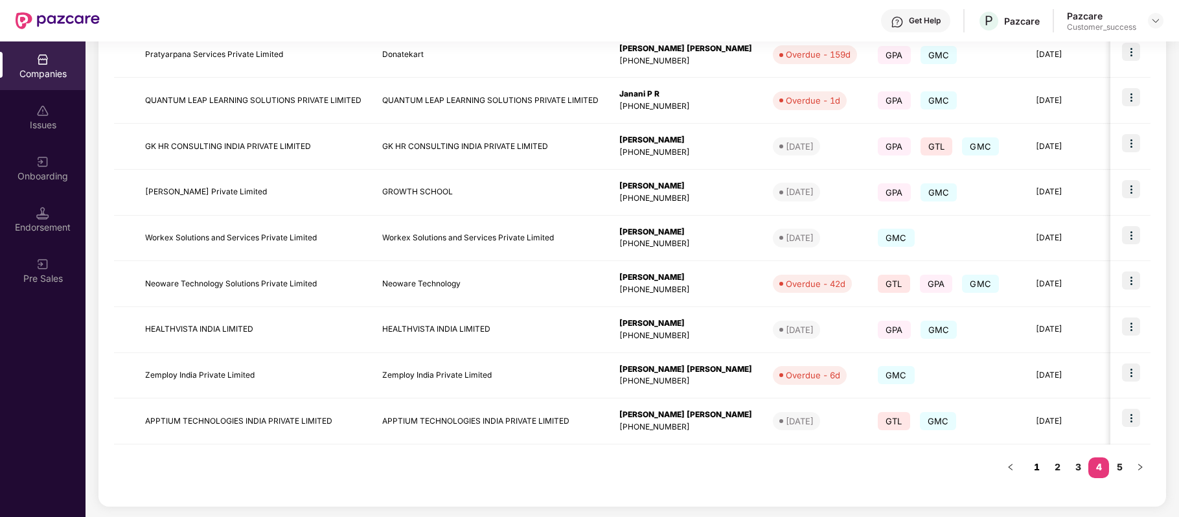
click at [1038, 465] on link "1" at bounding box center [1036, 466] width 21 height 19
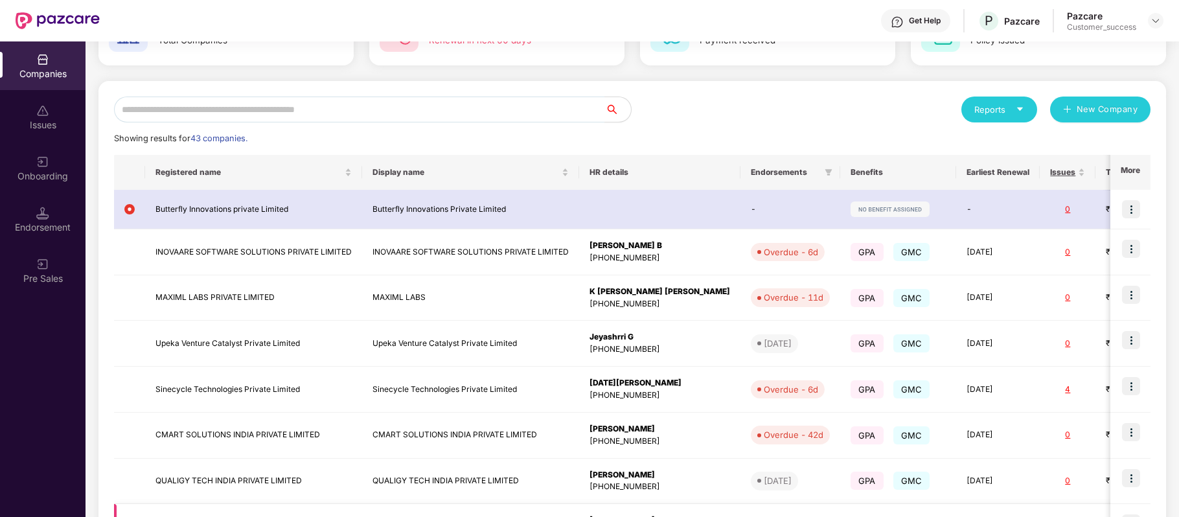
scroll to position [298, 0]
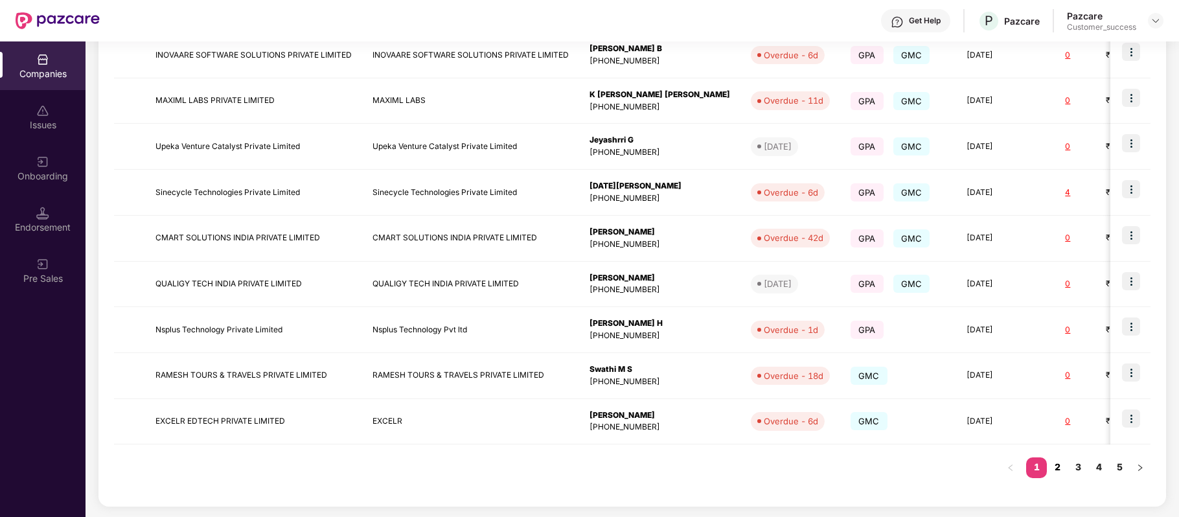
click at [1055, 463] on link "2" at bounding box center [1057, 466] width 21 height 19
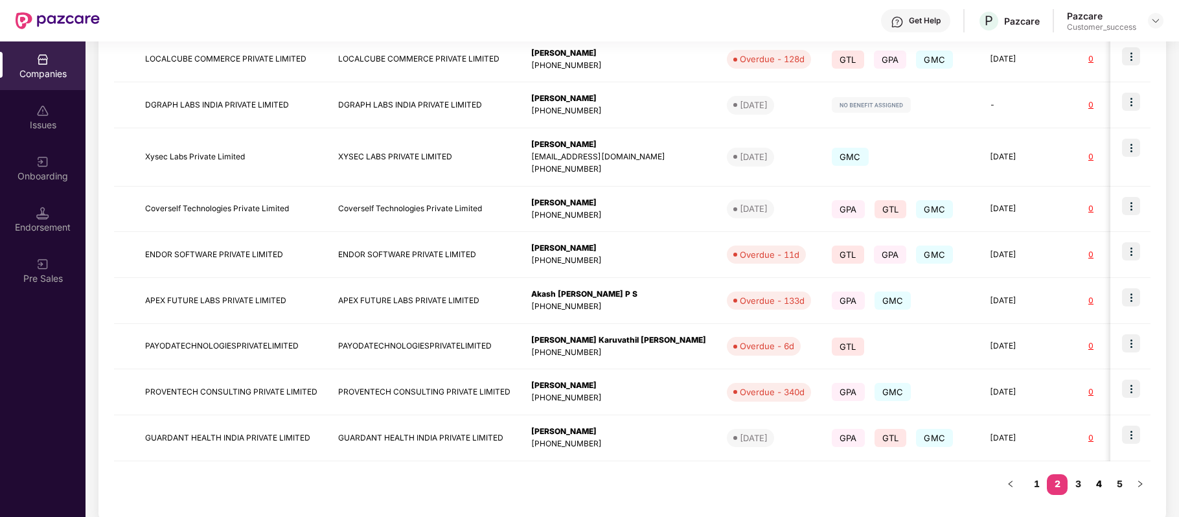
click at [1107, 481] on link "4" at bounding box center [1098, 483] width 21 height 19
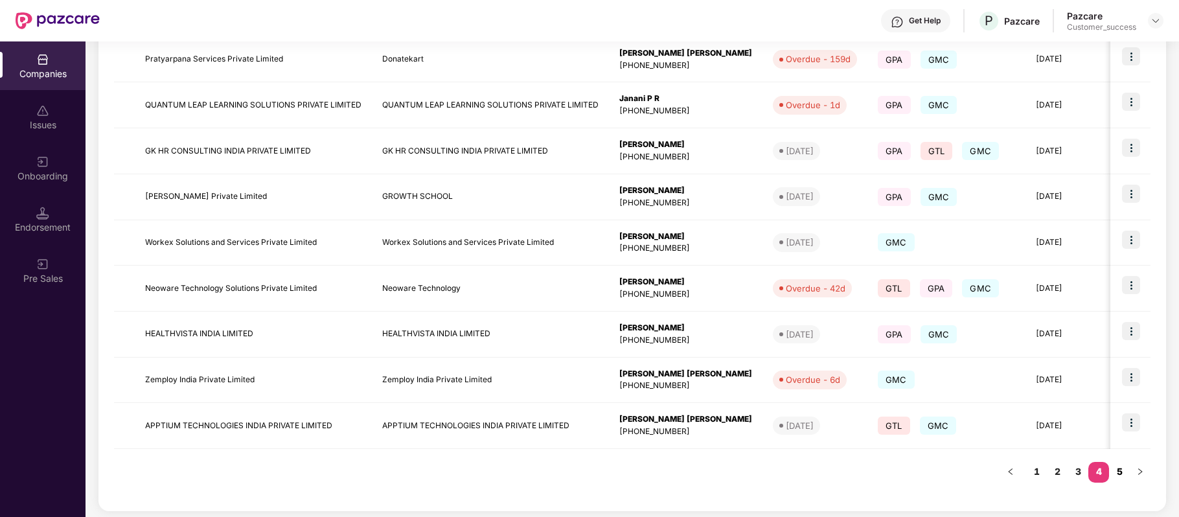
click at [1125, 478] on link "5" at bounding box center [1119, 471] width 21 height 19
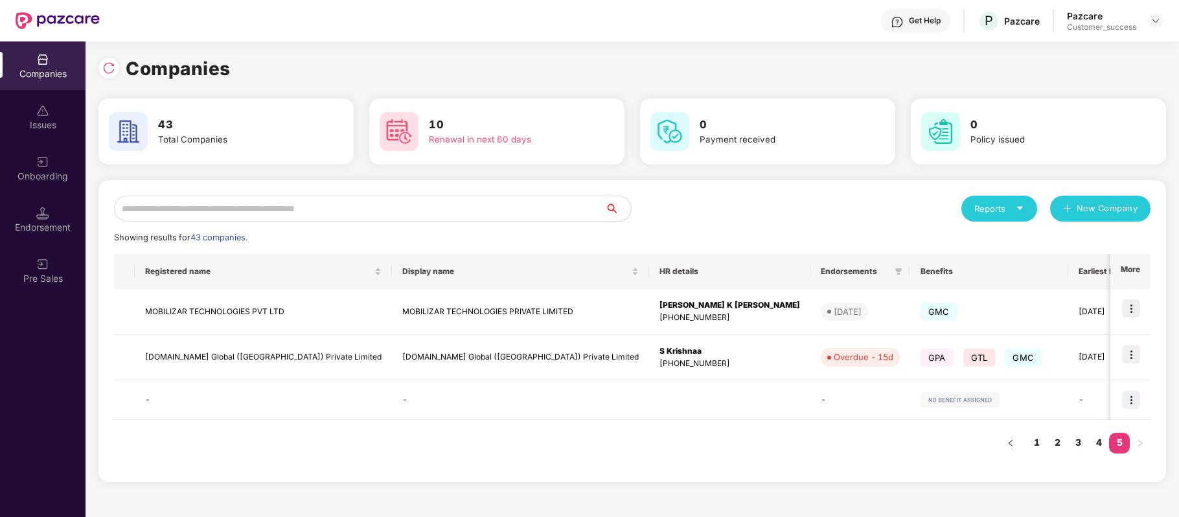
scroll to position [0, 0]
click at [1037, 443] on link "1" at bounding box center [1036, 442] width 21 height 19
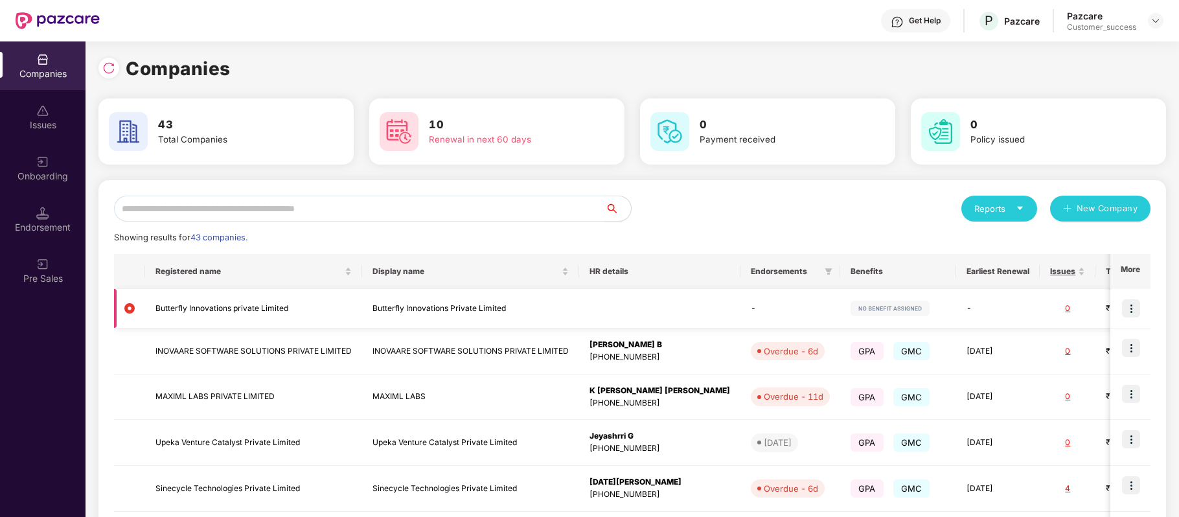
click at [241, 309] on td "Butterfly Innovations private Limited" at bounding box center [253, 309] width 217 height 40
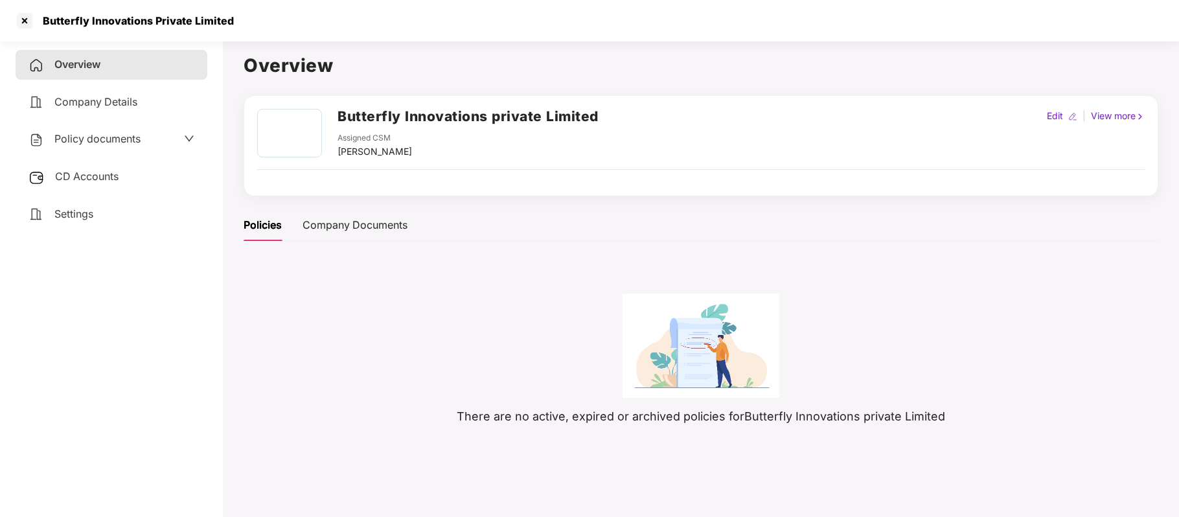
click at [241, 309] on main "Overview Butterfly Innovations private Limited Assigned CSM [PERSON_NAME] Edit …" at bounding box center [701, 308] width 956 height 545
click at [114, 96] on span "Company Details" at bounding box center [95, 101] width 83 height 13
